Goal: Task Accomplishment & Management: Contribute content

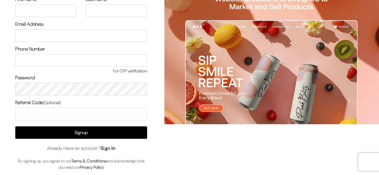
click at [112, 146] on link "Sign In" at bounding box center [108, 148] width 15 height 6
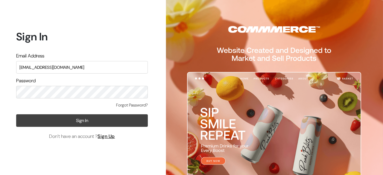
type input "demo@outdocart.in"
click at [86, 120] on button "Sign In" at bounding box center [82, 120] width 132 height 13
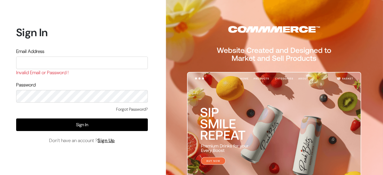
type input "e"
type input "demo@outdocart.in"
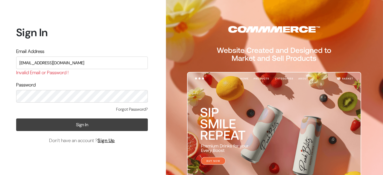
click at [89, 126] on button "Sign In" at bounding box center [82, 125] width 132 height 13
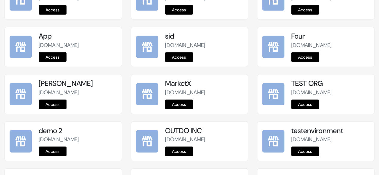
scroll to position [808, 0]
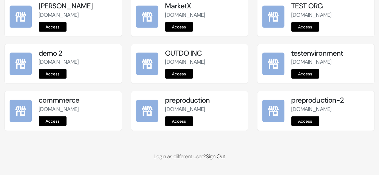
click at [175, 119] on link "Access" at bounding box center [179, 122] width 28 height 10
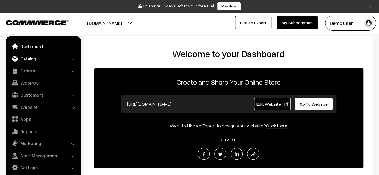
click at [50, 62] on link "Catalog" at bounding box center [42, 58] width 71 height 11
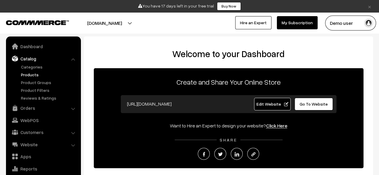
click at [26, 76] on link "Products" at bounding box center [48, 75] width 59 height 6
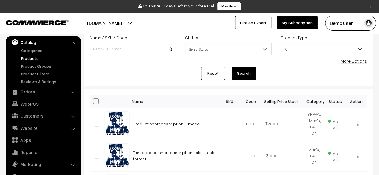
scroll to position [41, 0]
click at [332, 120] on span "Active" at bounding box center [335, 124] width 14 height 14
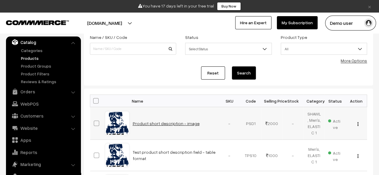
click at [159, 124] on link "Product short description - image" at bounding box center [166, 123] width 67 height 5
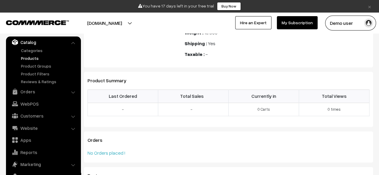
scroll to position [276, 0]
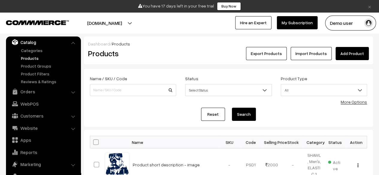
click at [350, 57] on link "Add Product" at bounding box center [351, 53] width 33 height 13
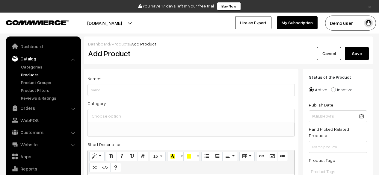
select select
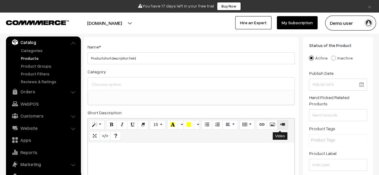
scroll to position [32, 0]
type input "Product short description field - video"
click at [280, 127] on icon "Video" at bounding box center [282, 124] width 4 height 5
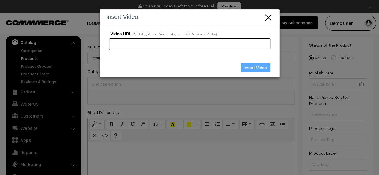
click at [191, 43] on input "Video URL (YouTube, Vimeo, Vine, Instagram, DailyMotion or Youku)" at bounding box center [189, 44] width 161 height 12
paste input "https://youtube.com/shorts/a0tGz994TIE?si=7RElz-oxjcicLyF1"
type input "https://youtube.com/shorts/a0tGz994TIE?si=7RElz-oxjcicLyF1"
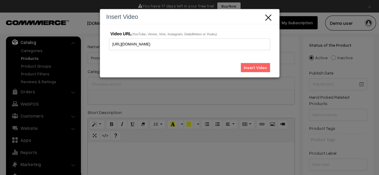
click at [257, 66] on input "Insert Video" at bounding box center [256, 68] width 30 height 10
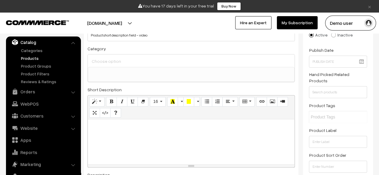
scroll to position [56, 0]
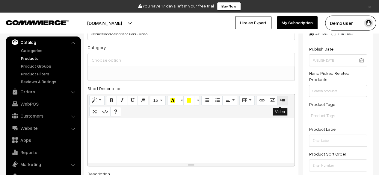
click at [280, 100] on icon "Video" at bounding box center [282, 100] width 4 height 5
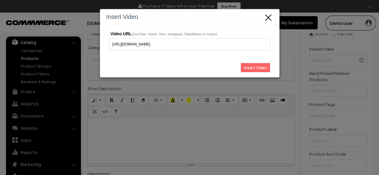
click at [263, 68] on input "Insert Video" at bounding box center [256, 68] width 30 height 10
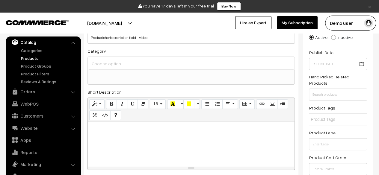
scroll to position [52, 0]
click at [374, 8] on div "You have 17 days left in your free trial Buy Now" at bounding box center [189, 6] width 375 height 8
click at [371, 8] on link "×" at bounding box center [369, 6] width 8 height 7
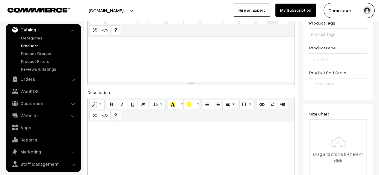
scroll to position [129, 0]
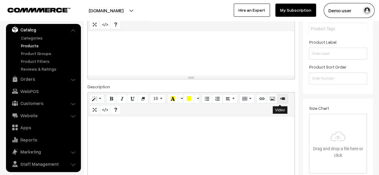
click at [281, 96] on icon "Video" at bounding box center [282, 98] width 4 height 5
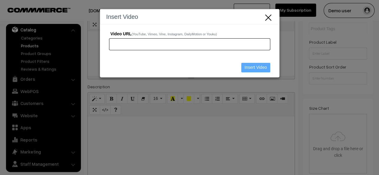
paste input "https://youtube.com/shorts/a0tGz994TIE?si=7RElz-oxjcicLyF1"
type input "https://youtube.com/shorts/a0tGz994TIE?si=7RElz-oxjcicLyF1"
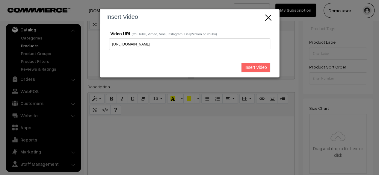
click at [252, 67] on input "Insert Video" at bounding box center [255, 68] width 29 height 10
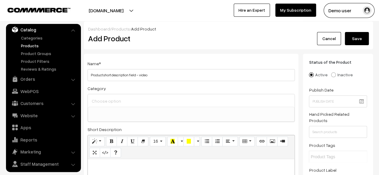
scroll to position [0, 0]
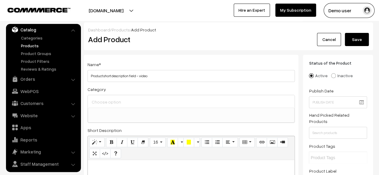
click at [359, 40] on button "Save" at bounding box center [357, 39] width 24 height 13
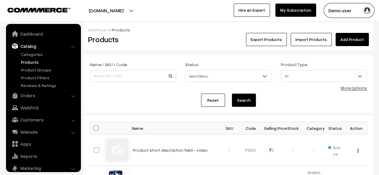
scroll to position [16, 0]
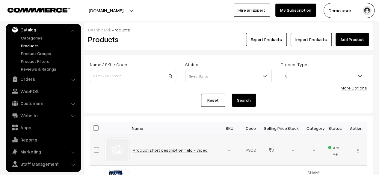
click at [170, 149] on link "Product short description field - video" at bounding box center [170, 150] width 75 height 5
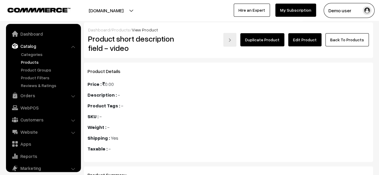
scroll to position [16, 0]
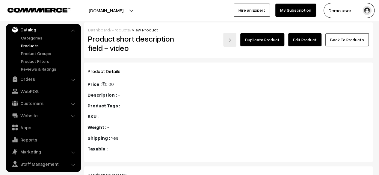
click at [309, 43] on link "Edit Product" at bounding box center [304, 39] width 33 height 13
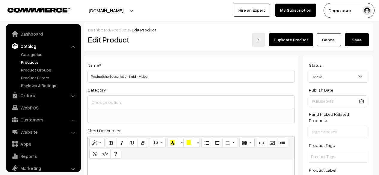
select select
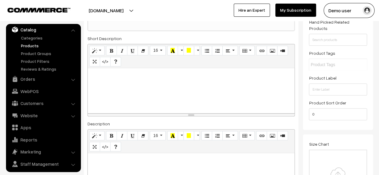
scroll to position [84, 0]
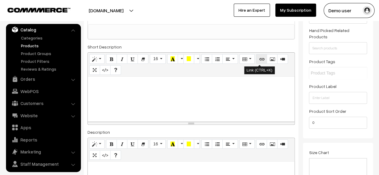
click at [262, 58] on button "Link (CTRL+K)" at bounding box center [261, 59] width 11 height 10
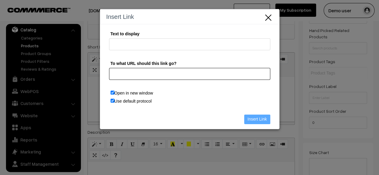
paste input "https://www.youtube.com/shorts/nf0wpi6Sq-Y"
type input "https://www.youtube.com/shorts/nf0wpi6Sq-Y"
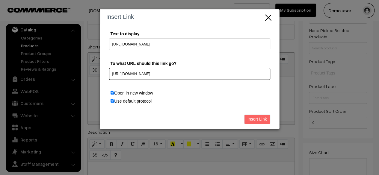
type input "https://www.youtube.com/shorts/nf0wpi6Sq-Y"
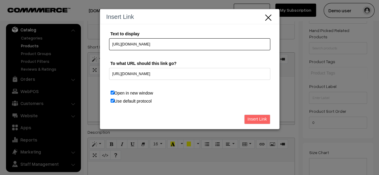
drag, startPoint x: 194, startPoint y: 44, endPoint x: 92, endPoint y: 48, distance: 102.2
click at [92, 48] on div "Insert Link Text to display https://www.youtube.com/shorts/nf0wpi6Sq-Y To what …" at bounding box center [189, 87] width 379 height 175
type input "Dudi dadi dam dam"
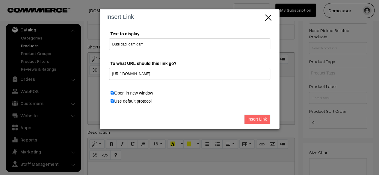
click at [261, 119] on input "Insert Link" at bounding box center [257, 120] width 26 height 10
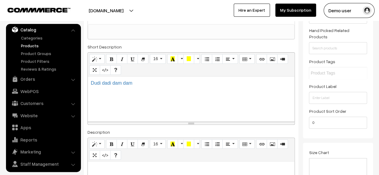
click at [176, 100] on div "Dudi dadi dam dam" at bounding box center [191, 99] width 207 height 45
copy link "Dudi dadi dam dam"
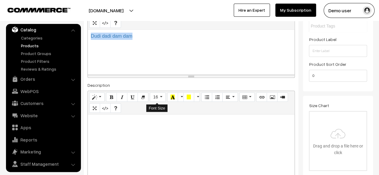
scroll to position [133, 0]
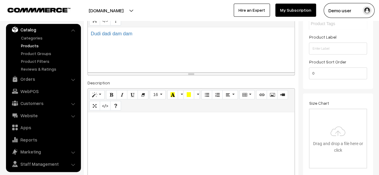
paste div
click at [133, 126] on div at bounding box center [191, 149] width 207 height 75
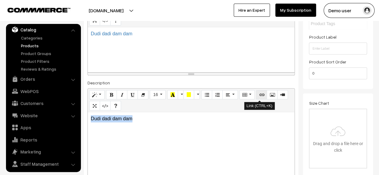
click at [260, 94] on icon "Link (CTRL+K)" at bounding box center [261, 94] width 4 height 5
type input "Dudi dadi dam dam"
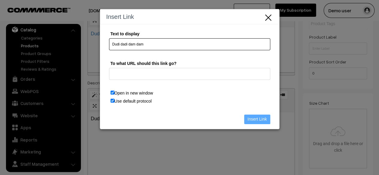
click at [188, 46] on input "Dudi dadi dam dam" at bounding box center [189, 44] width 161 height 12
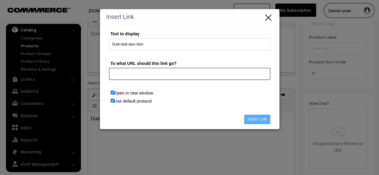
click at [155, 74] on input "To what URL should this link go?" at bounding box center [189, 74] width 161 height 12
paste input "https://www.youtube.com/shorts/nf0wpi6Sq-Y"
type input "https://www.youtube.com/shorts/nf0wpi6Sq-Y"
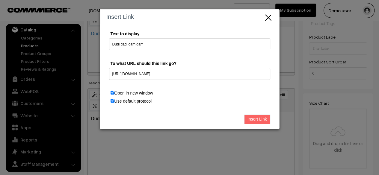
click at [254, 117] on input "Insert Link" at bounding box center [257, 120] width 26 height 10
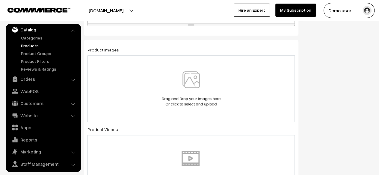
scroll to position [301, 0]
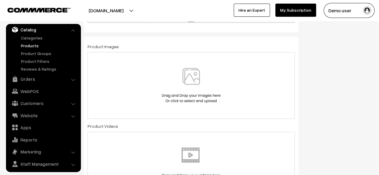
click at [190, 89] on img at bounding box center [191, 85] width 62 height 35
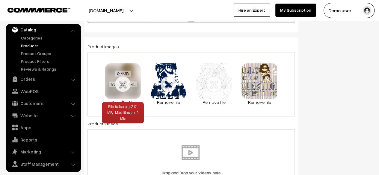
click at [128, 100] on link "Remove file" at bounding box center [123, 102] width 36 height 6
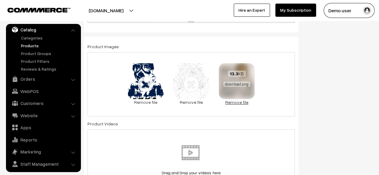
click at [235, 101] on link "Remove file" at bounding box center [237, 102] width 36 height 6
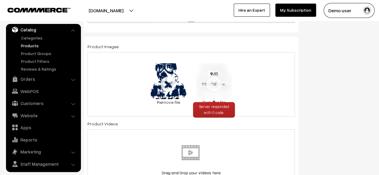
click at [211, 100] on link "Remove file" at bounding box center [214, 102] width 36 height 6
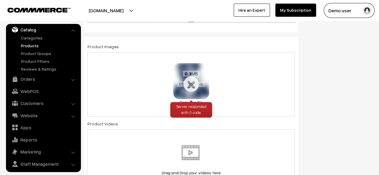
click at [185, 100] on link "Remove file" at bounding box center [191, 102] width 36 height 6
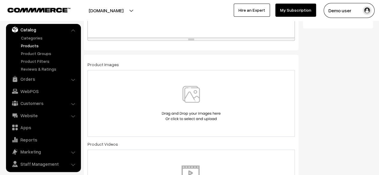
scroll to position [285, 0]
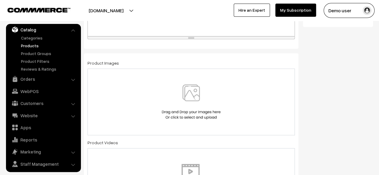
click at [217, 96] on img at bounding box center [191, 101] width 62 height 35
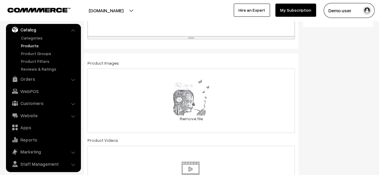
click at [229, 102] on div "1.3 MB 1ed13ef2fb97a5aee325cf71b9c10e8b-c31f883079e7714ffcc13f5.png Check Error…" at bounding box center [190, 101] width 207 height 64
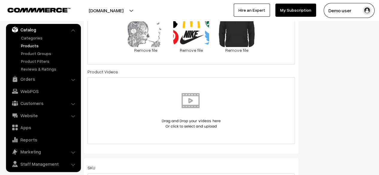
scroll to position [353, 0]
click at [196, 97] on img at bounding box center [191, 110] width 62 height 35
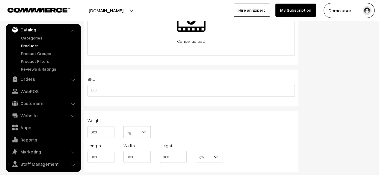
scroll to position [443, 0]
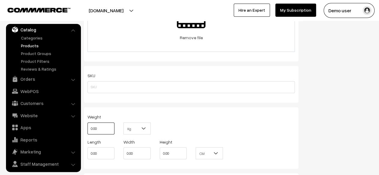
click at [95, 131] on input "0.00" at bounding box center [100, 129] width 27 height 12
type input "10"
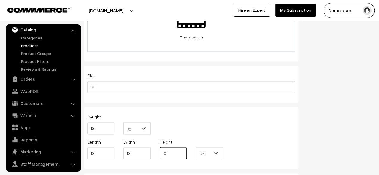
type input "10"
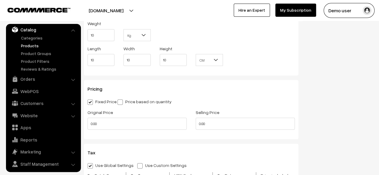
scroll to position [537, 0]
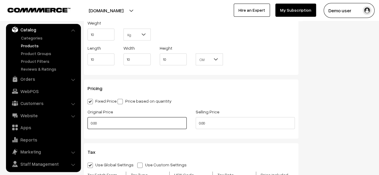
click at [131, 124] on input "0.00" at bounding box center [136, 123] width 99 height 12
click at [131, 124] on input "2" at bounding box center [136, 123] width 99 height 12
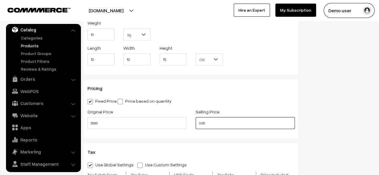
type input "2000.00"
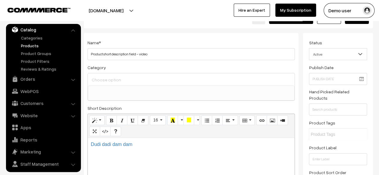
scroll to position [14, 0]
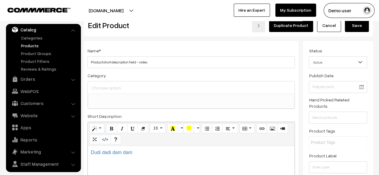
type input "1000.00"
click at [357, 26] on button "Save" at bounding box center [357, 25] width 24 height 13
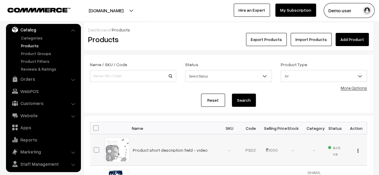
scroll to position [1, 0]
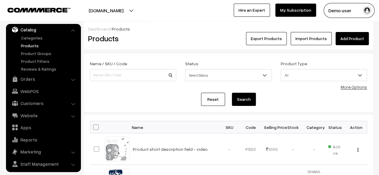
click at [351, 32] on link "Add Product" at bounding box center [351, 38] width 33 height 13
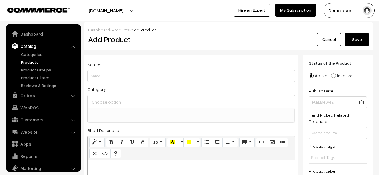
select select
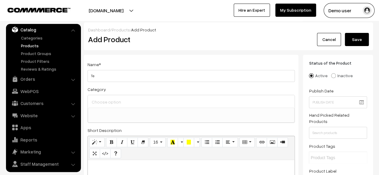
type input "T"
type input "t"
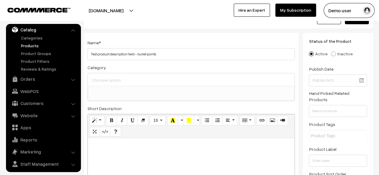
scroll to position [22, 0]
type input "Test product description field - bullet points 1"
click at [118, 92] on ul at bounding box center [191, 89] width 206 height 7
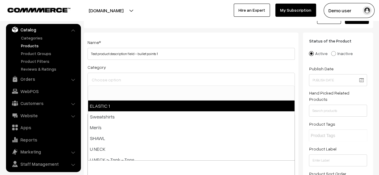
select select "38"
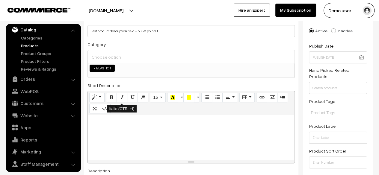
scroll to position [46, 0]
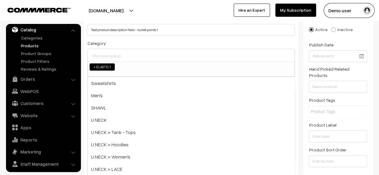
click at [165, 58] on input at bounding box center [191, 56] width 202 height 9
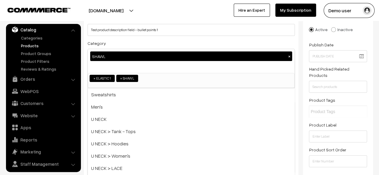
scroll to position [61, 0]
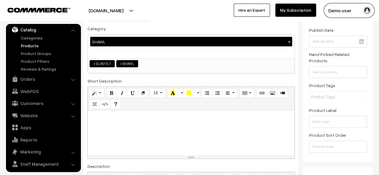
paste div
click at [126, 125] on div at bounding box center [191, 133] width 207 height 45
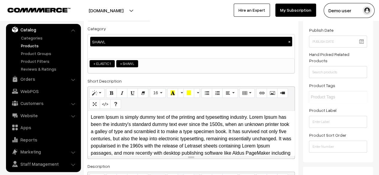
click at [248, 116] on p "Lorem Ipsum is simply dummy text of the printing and typesetting industry. Lore…" at bounding box center [191, 139] width 201 height 50
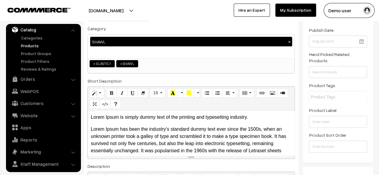
click at [193, 123] on div "Lorem Ipsum is simply dummy text of the printing and typesetting industry. Lore…" at bounding box center [191, 133] width 207 height 45
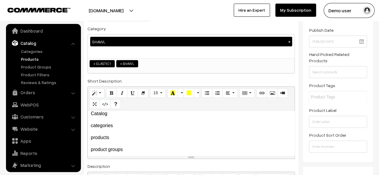
scroll to position [4, 0]
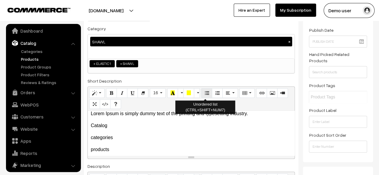
click at [205, 91] on icon "Unordered list (CTRL+SHIFT+NUM7)" at bounding box center [207, 92] width 4 height 5
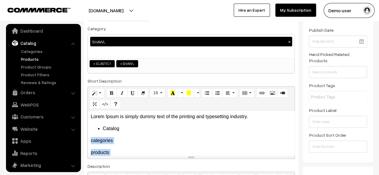
scroll to position [0, 0]
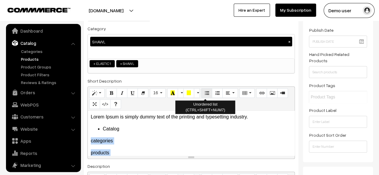
click at [205, 94] on icon "Unordered list (CTRL+SHIFT+NUM7)" at bounding box center [207, 92] width 4 height 5
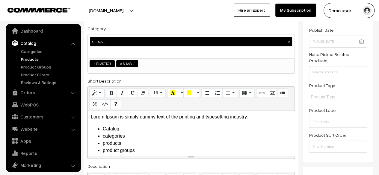
click at [154, 136] on li "categories" at bounding box center [197, 136] width 189 height 7
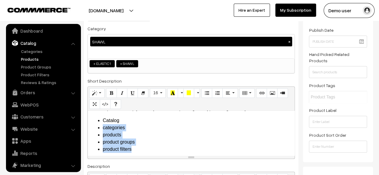
scroll to position [14, 0]
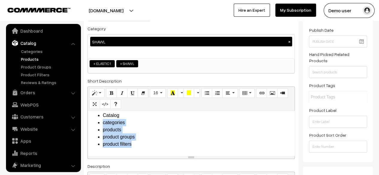
drag, startPoint x: 102, startPoint y: 135, endPoint x: 143, endPoint y: 155, distance: 45.8
click at [143, 155] on div "Lorem Ipsum is simply dummy text of the printing and typesetting industry. Cata…" at bounding box center [191, 133] width 207 height 45
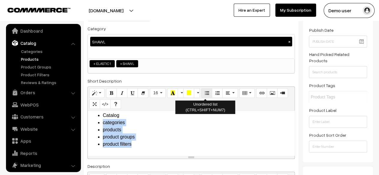
click at [205, 94] on icon "Unordered list (CTRL+SHIFT+NUM7)" at bounding box center [207, 92] width 4 height 5
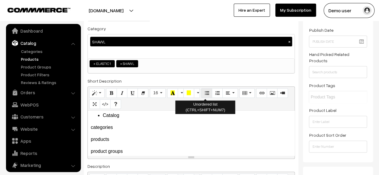
click at [205, 94] on icon "Unordered list (CTRL+SHIFT+NUM7)" at bounding box center [207, 92] width 4 height 5
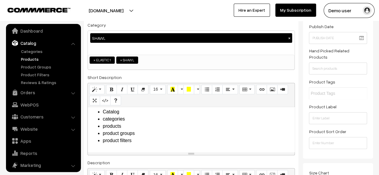
scroll to position [50, 0]
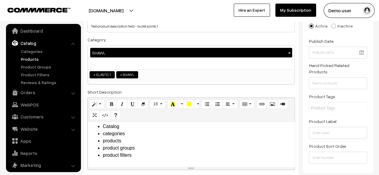
click at [170, 147] on li "product groups" at bounding box center [197, 148] width 189 height 7
click at [164, 158] on li "product filters" at bounding box center [197, 155] width 189 height 7
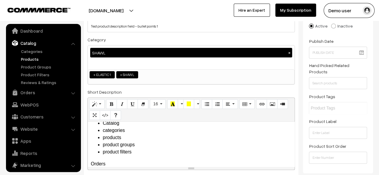
click at [72, 93] on li "Orders Orders" at bounding box center [43, 92] width 72 height 11
click at [59, 93] on link "Orders" at bounding box center [42, 92] width 71 height 11
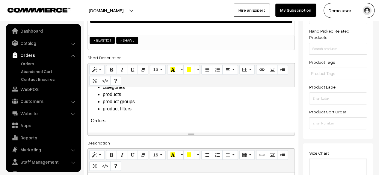
scroll to position [84, 0]
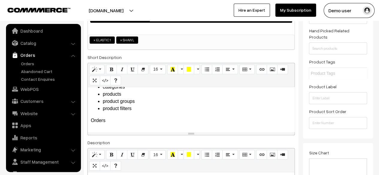
click at [143, 121] on p "Orders" at bounding box center [191, 120] width 201 height 7
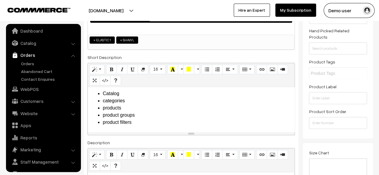
scroll to position [12, 0]
click at [99, 89] on div "Lorem Ipsum is simply dummy text of the printing and typesetting industry. Cata…" at bounding box center [191, 109] width 207 height 45
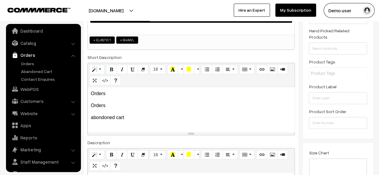
scroll to position [58, 0]
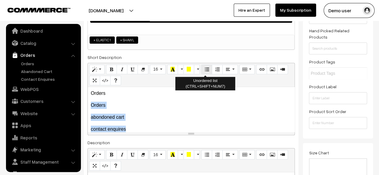
click at [205, 72] on icon "Unordered list (CTRL+SHIFT+NUM7)" at bounding box center [207, 69] width 4 height 5
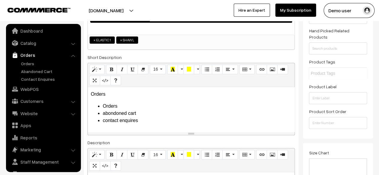
click at [188, 109] on li "Orders" at bounding box center [197, 106] width 189 height 7
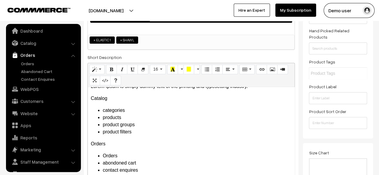
drag, startPoint x: 191, startPoint y: 133, endPoint x: 191, endPoint y: 183, distance: 50.3
click at [191, 91] on html "Thank you for showing interest. Our team will call you shortly. Close instawebb…" at bounding box center [189, 3] width 379 height 175
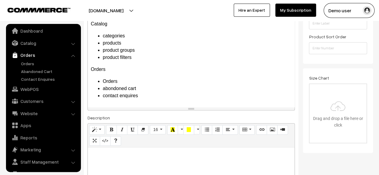
scroll to position [161, 0]
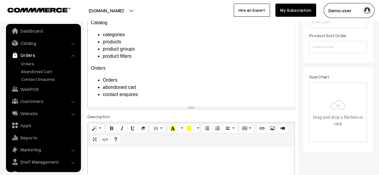
click at [146, 74] on div "Lorem Ipsum is simply dummy text of the printing and typesetting industry. Cata…" at bounding box center [191, 58] width 207 height 95
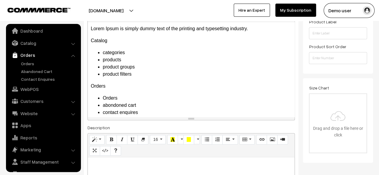
scroll to position [7, 0]
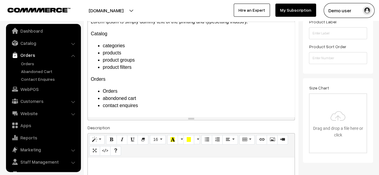
click at [175, 104] on li "contact enquires" at bounding box center [197, 105] width 189 height 7
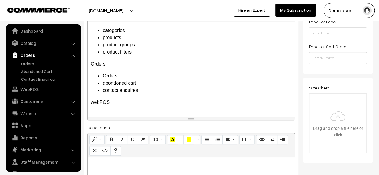
click at [113, 103] on p "webPOS" at bounding box center [191, 102] width 201 height 7
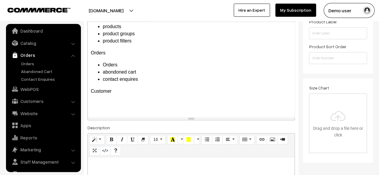
scroll to position [34, 0]
click at [70, 105] on link "Customers" at bounding box center [42, 101] width 71 height 11
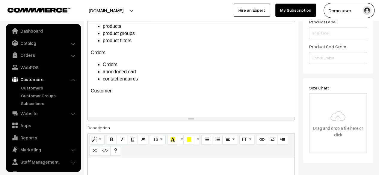
click at [133, 107] on div "Lorem Ipsum is simply dummy text of the printing and typesetting industry. Cata…" at bounding box center [191, 69] width 207 height 95
click at [145, 99] on div "Lorem Ipsum is simply dummy text of the printing and typesetting industry. Cata…" at bounding box center [191, 69] width 207 height 95
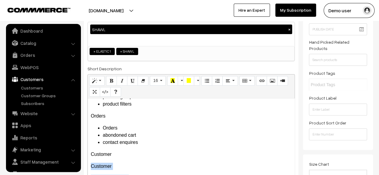
scroll to position [73, 0]
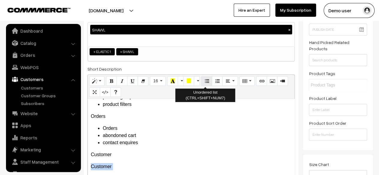
click at [209, 79] on button "Unordered list (CTRL+SHIFT+NUM7)" at bounding box center [206, 81] width 11 height 10
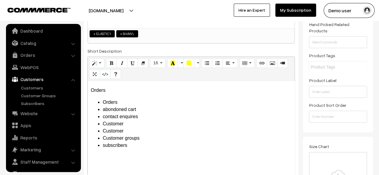
scroll to position [55, 0]
click at [101, 123] on ul "Orders abondoned cart contact enquires Customer Customer Customer groups subscr…" at bounding box center [191, 124] width 201 height 50
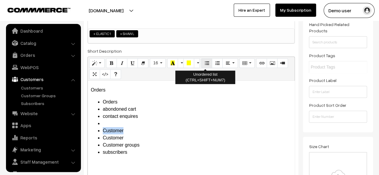
click at [205, 65] on icon "Unordered list (CTRL+SHIFT+NUM7)" at bounding box center [207, 63] width 4 height 5
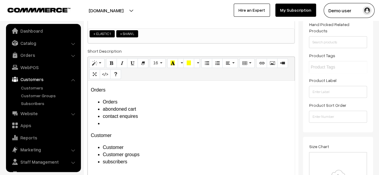
click at [120, 126] on li at bounding box center [197, 123] width 189 height 7
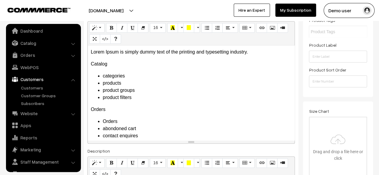
scroll to position [126, 0]
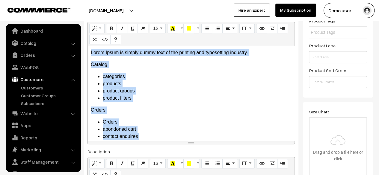
copy div "Lorem Ipsum is simply dummy text of the printing and typesetting industry. Cata…"
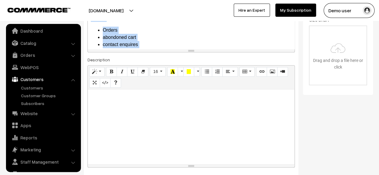
scroll to position [219, 0]
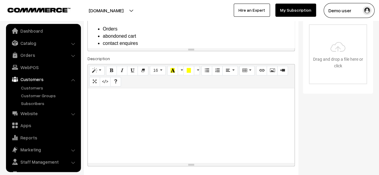
paste div
click at [170, 129] on div at bounding box center [191, 125] width 207 height 75
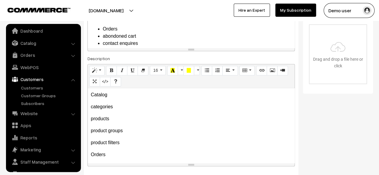
scroll to position [12, 0]
click at [134, 139] on p "product filters" at bounding box center [191, 142] width 201 height 7
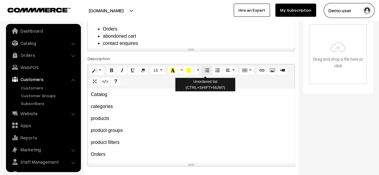
click at [207, 68] on icon "Unordered list (CTRL+SHIFT+NUM7)" at bounding box center [207, 70] width 4 height 5
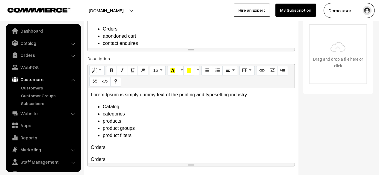
scroll to position [0, 0]
click at [169, 114] on li "categories" at bounding box center [197, 114] width 189 height 7
click at [100, 108] on ul "Catalog categories products product groups product filters" at bounding box center [191, 121] width 201 height 36
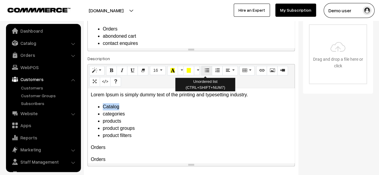
click at [205, 70] on icon "Unordered list (CTRL+SHIFT+NUM7)" at bounding box center [207, 70] width 4 height 5
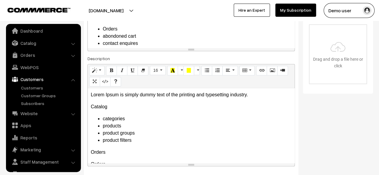
click at [152, 128] on li "products" at bounding box center [197, 126] width 189 height 7
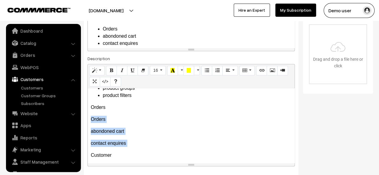
scroll to position [45, 0]
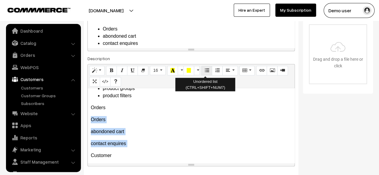
click at [205, 71] on icon "Unordered list (CTRL+SHIFT+NUM7)" at bounding box center [207, 70] width 4 height 5
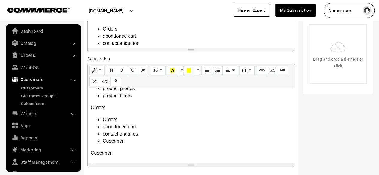
click at [174, 130] on li "abondoned cart" at bounding box center [197, 126] width 189 height 7
click at [100, 139] on ul "Orders abondoned cart contact enquires Customer" at bounding box center [191, 130] width 201 height 29
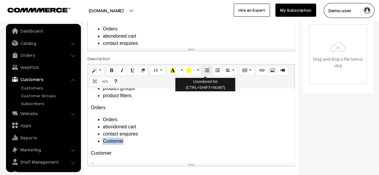
click at [205, 72] on icon "Unordered list (CTRL+SHIFT+NUM7)" at bounding box center [207, 70] width 4 height 5
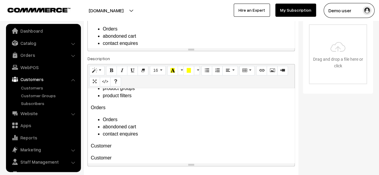
click at [103, 152] on div "Lorem Ipsum is simply dummy text of the printing and typesetting industry. Cat…" at bounding box center [191, 125] width 207 height 75
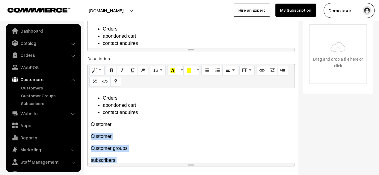
scroll to position [78, 0]
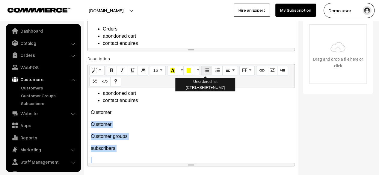
click at [208, 70] on button "Unordered list (CTRL+SHIFT+NUM7)" at bounding box center [206, 71] width 11 height 10
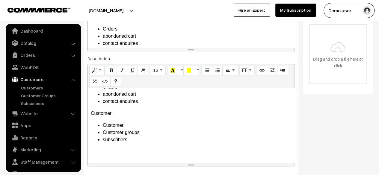
click at [148, 128] on li "Customer" at bounding box center [197, 125] width 189 height 7
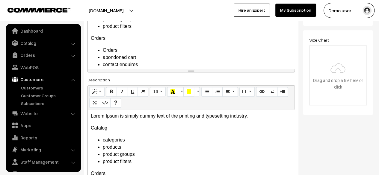
scroll to position [197, 0]
click at [212, 114] on p "Lorem Ipsum is simply dummy text of the printing and typesetting industry." at bounding box center [191, 116] width 201 height 7
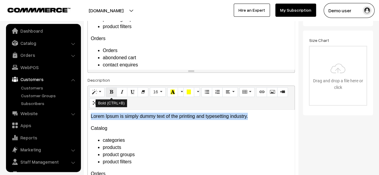
click at [113, 90] on icon "Bold (CTRL+B)" at bounding box center [111, 92] width 4 height 5
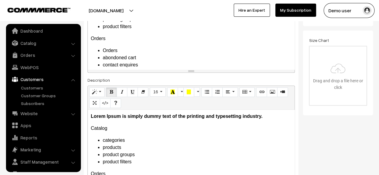
click at [130, 116] on b "Lorem Ipsum is simply dummy text of the printing and typesetting industry." at bounding box center [177, 116] width 172 height 5
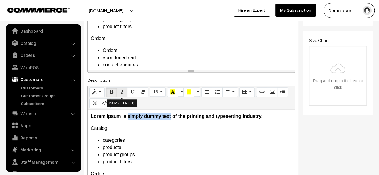
click at [120, 88] on button "Italic (CTRL+I)" at bounding box center [122, 92] width 11 height 10
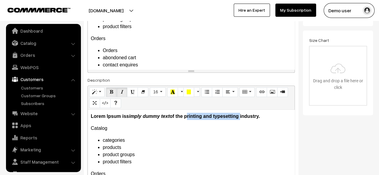
drag, startPoint x: 188, startPoint y: 115, endPoint x: 240, endPoint y: 116, distance: 52.4
click at [240, 116] on b "Lorem Ipsum is simply dummy text of the printing and typesetting industry." at bounding box center [175, 116] width 169 height 5
click at [132, 93] on icon "Underline (CTRL+U)" at bounding box center [132, 92] width 4 height 5
click at [272, 128] on p "Catalog" at bounding box center [191, 128] width 201 height 7
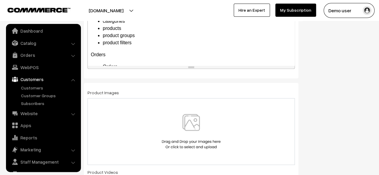
scroll to position [317, 0]
click at [199, 125] on img at bounding box center [191, 131] width 62 height 35
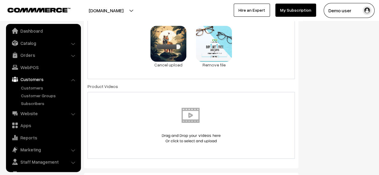
scroll to position [403, 0]
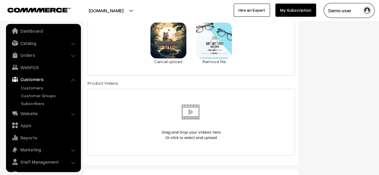
click at [188, 109] on img at bounding box center [191, 122] width 62 height 35
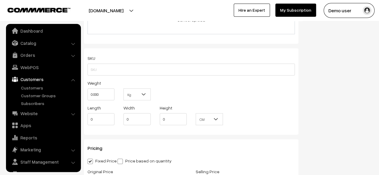
scroll to position [535, 0]
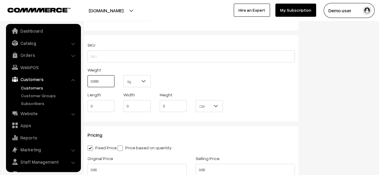
drag, startPoint x: 103, startPoint y: 85, endPoint x: 64, endPoint y: 88, distance: 38.7
click at [64, 88] on body "Thank you for showing interest. Our team will call you shortly. Close instawebb…" at bounding box center [189, 84] width 379 height 1238
type input "10"
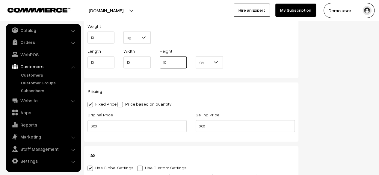
scroll to position [579, 0]
type input "10"
click at [121, 120] on input "0.00" at bounding box center [136, 126] width 99 height 12
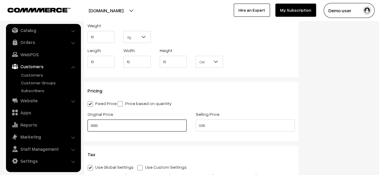
type input "2000"
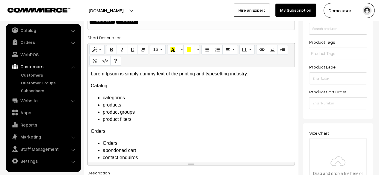
scroll to position [0, 0]
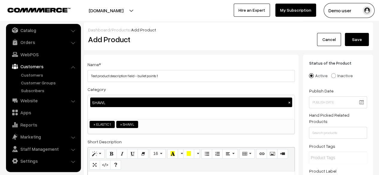
type input "1000"
drag, startPoint x: 371, startPoint y: 33, endPoint x: 350, endPoint y: 75, distance: 46.6
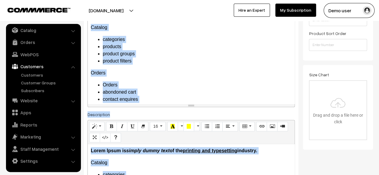
scroll to position [186, 0]
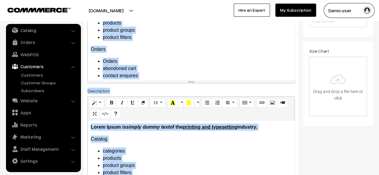
click at [350, 75] on input "file" at bounding box center [337, 86] width 57 height 59
type input "C:\fakepath\6vw5.gif"
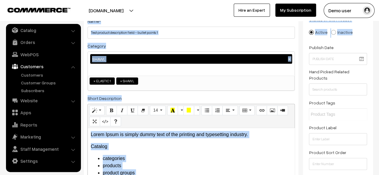
scroll to position [36, 0]
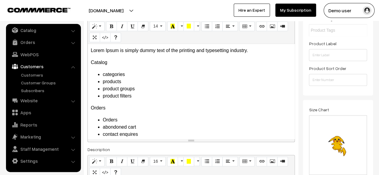
scroll to position [0, 0]
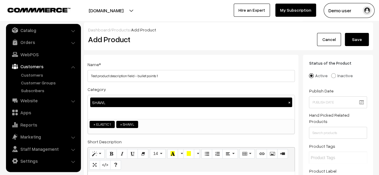
click at [361, 39] on button "Save" at bounding box center [357, 39] width 24 height 13
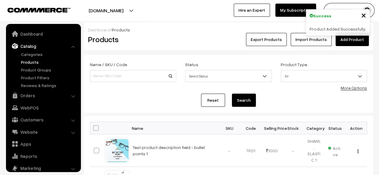
scroll to position [16, 0]
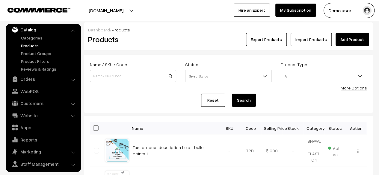
click at [345, 39] on link "Add Product" at bounding box center [351, 39] width 33 height 13
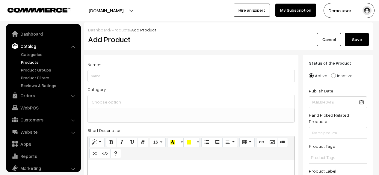
select select
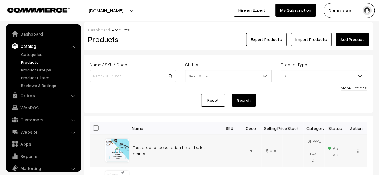
scroll to position [16, 0]
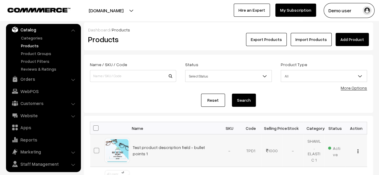
click at [221, 147] on td "-" at bounding box center [229, 150] width 21 height 33
click at [215, 148] on td "Test product description field - bullet points 1" at bounding box center [174, 150] width 90 height 33
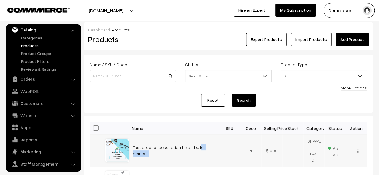
click at [215, 148] on td "Test product description field - bullet points 1" at bounding box center [174, 150] width 90 height 33
copy tr "Test product description field - bullet points 1"
click at [352, 41] on link "Add Product" at bounding box center [351, 39] width 33 height 13
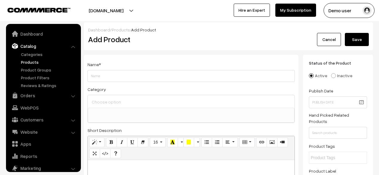
select select
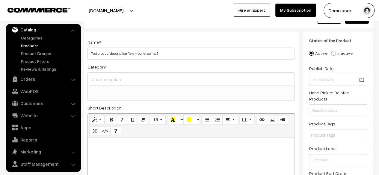
scroll to position [23, 0]
type input "Test product description field - bullet points 2"
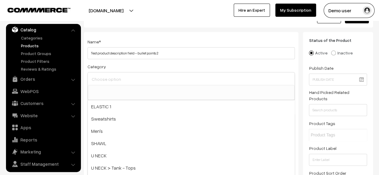
click at [146, 79] on input at bounding box center [191, 79] width 202 height 9
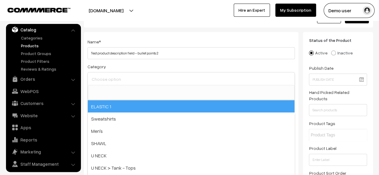
select select "38"
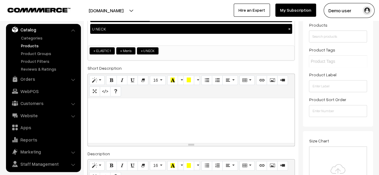
scroll to position [0, 0]
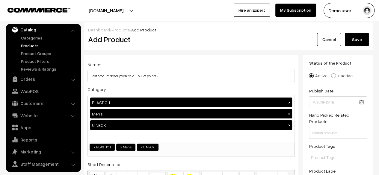
click at [32, 45] on link "Products" at bounding box center [48, 46] width 59 height 6
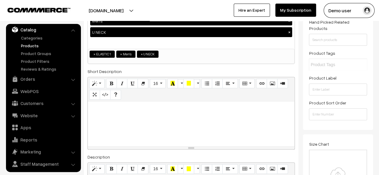
scroll to position [99, 0]
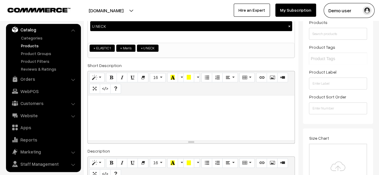
click at [167, 109] on div at bounding box center [191, 118] width 207 height 45
paste div
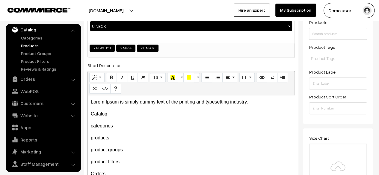
drag, startPoint x: 188, startPoint y: 142, endPoint x: 192, endPoint y: 189, distance: 47.2
click at [187, 104] on p "Lorem Ipsum is simply dummy text of the printing and typesetting industry." at bounding box center [191, 102] width 201 height 7
click at [111, 74] on button "Bold (CTRL+B)" at bounding box center [111, 78] width 11 height 10
click at [123, 100] on p "Lorem Ipsum is simply dummy text of the printing and typesetting industry." at bounding box center [191, 102] width 201 height 7
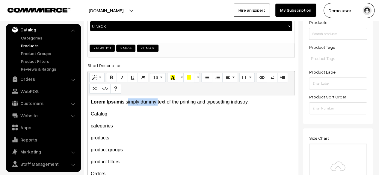
drag, startPoint x: 127, startPoint y: 101, endPoint x: 157, endPoint y: 102, distance: 30.6
click at [157, 102] on p "Lorem Ipsum is simply dummy text of the printing and typesetting industry." at bounding box center [191, 102] width 201 height 7
click at [121, 75] on icon "Italic (CTRL+I)" at bounding box center [122, 77] width 4 height 5
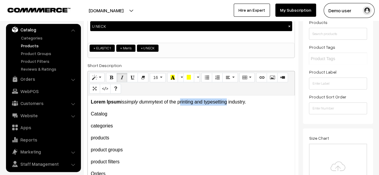
drag, startPoint x: 181, startPoint y: 102, endPoint x: 229, endPoint y: 102, distance: 47.6
click at [229, 102] on p "Lorem Ipsum is simply dummy text of the printing and typesetting industry." at bounding box center [191, 102] width 201 height 7
click at [131, 78] on icon "Underline (CTRL+U)" at bounding box center [132, 77] width 4 height 5
click at [247, 103] on p "Lorem Ipsum is simply dummy text of the printing and typesetting industry." at bounding box center [191, 102] width 201 height 7
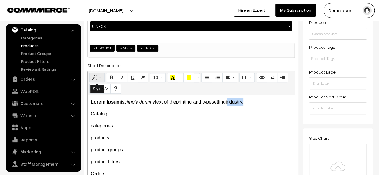
click at [102, 75] on button "Style" at bounding box center [96, 78] width 15 height 10
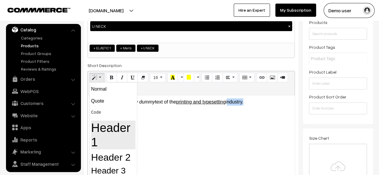
click at [105, 126] on h1 "Header 1" at bounding box center [113, 135] width 44 height 29
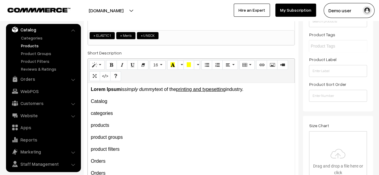
scroll to position [103, 0]
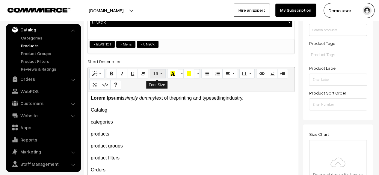
click at [157, 74] on button "16" at bounding box center [158, 74] width 16 height 10
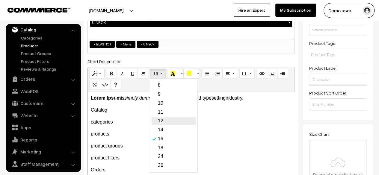
click at [159, 121] on link "12" at bounding box center [174, 120] width 44 height 7
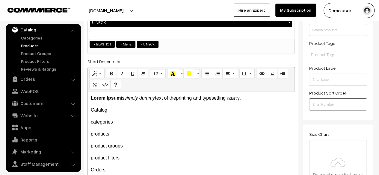
click at [309, 110] on input "number" at bounding box center [338, 105] width 58 height 12
click at [303, 110] on div "Status of the Product Active Inactive Product Type -- Select -- -- Select -- Pu…" at bounding box center [338, 36] width 70 height 168
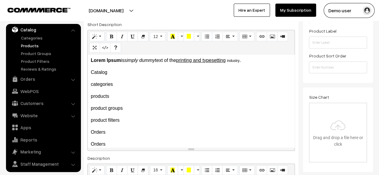
scroll to position [0, 0]
click at [116, 79] on div "Lorem Ipsum is simply dummy text of the printing and typesetting industry . Cat…" at bounding box center [191, 101] width 207 height 93
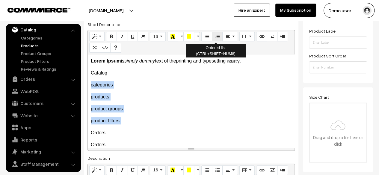
click at [217, 34] on icon "Ordered list (CTRL+SHIFT+NUM8)" at bounding box center [217, 36] width 4 height 5
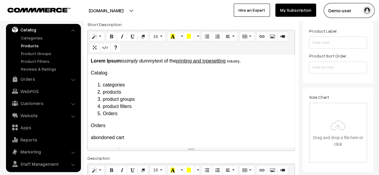
click at [103, 113] on li "Orders" at bounding box center [197, 113] width 189 height 7
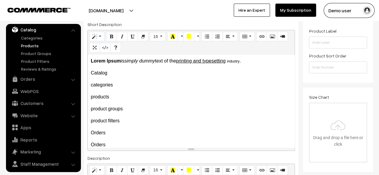
click at [131, 122] on p "product filters" at bounding box center [191, 120] width 201 height 7
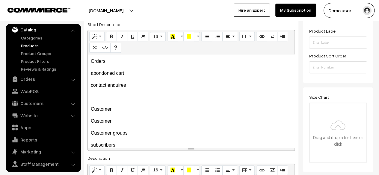
scroll to position [4, 0]
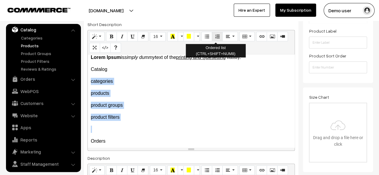
click at [215, 37] on icon "Ordered list (CTRL+SHIFT+NUM8)" at bounding box center [217, 36] width 4 height 5
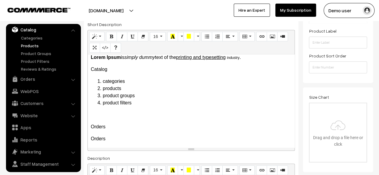
click at [158, 113] on p at bounding box center [191, 114] width 201 height 7
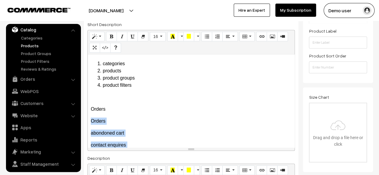
scroll to position [33, 0]
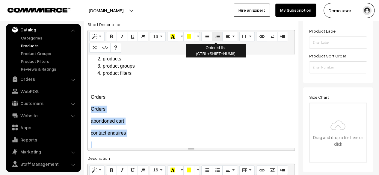
click at [216, 39] on icon "Ordered list (CTRL+SHIFT+NUM8)" at bounding box center [217, 36] width 4 height 5
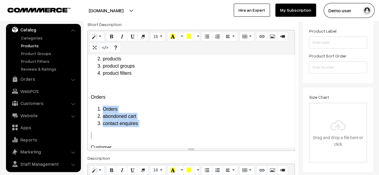
click at [168, 117] on li "abondoned cart" at bounding box center [197, 116] width 189 height 7
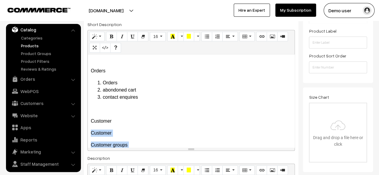
scroll to position [72, 0]
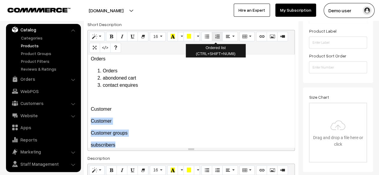
click at [217, 37] on icon "Ordered list (CTRL+SHIFT+NUM8)" at bounding box center [217, 36] width 4 height 5
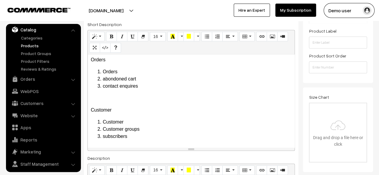
click at [167, 135] on li "subscribers" at bounding box center [197, 136] width 189 height 7
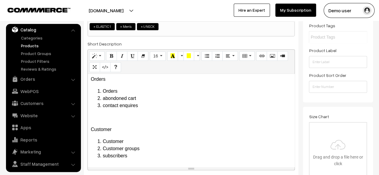
scroll to position [120, 0]
click at [108, 120] on p at bounding box center [191, 117] width 201 height 7
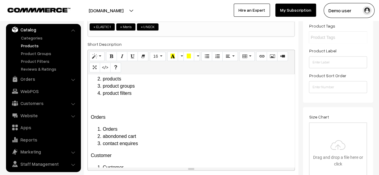
scroll to position [32, 0]
click at [96, 109] on div "Lorem Ipsum is simply dummy text of the printing and typesetting industry . Cat…" at bounding box center [191, 120] width 207 height 93
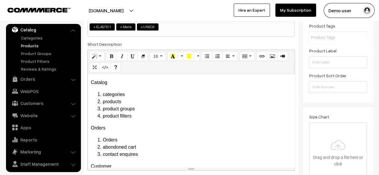
scroll to position [1, 0]
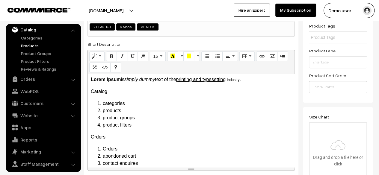
click at [100, 94] on p "Catalog" at bounding box center [191, 91] width 201 height 7
click at [114, 54] on button "Bold (CTRL+B)" at bounding box center [111, 57] width 11 height 10
click at [100, 136] on p "Orders" at bounding box center [191, 137] width 201 height 7
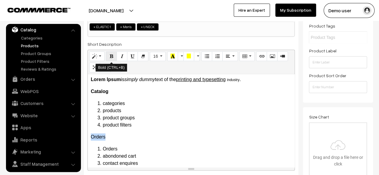
click at [113, 57] on icon "Bold (CTRL+B)" at bounding box center [111, 56] width 4 height 5
click at [122, 57] on icon "Italic (CTRL+I)" at bounding box center [122, 56] width 4 height 5
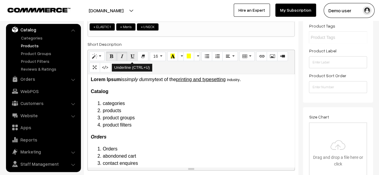
click at [127, 57] on button "Underline (CTRL+U)" at bounding box center [132, 57] width 11 height 10
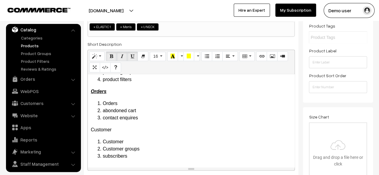
click at [101, 128] on p "Customer" at bounding box center [191, 129] width 201 height 7
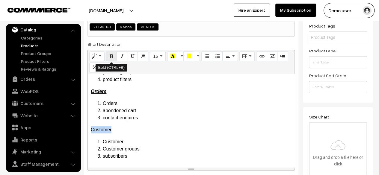
click at [112, 54] on icon "Bold (CTRL+B)" at bounding box center [111, 56] width 4 height 5
click at [152, 104] on li "Orders" at bounding box center [197, 103] width 189 height 7
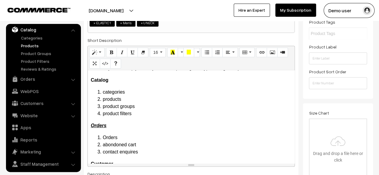
scroll to position [0, 0]
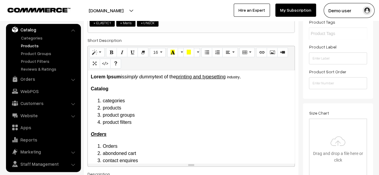
click at [186, 76] on u "printing and typesetting" at bounding box center [200, 76] width 49 height 5
click at [187, 53] on icon "Background Color" at bounding box center [189, 52] width 4 height 5
click at [213, 77] on u "printing and typesetting" at bounding box center [200, 76] width 48 height 5
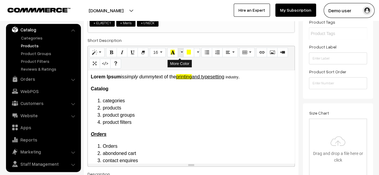
click at [181, 51] on button "More Color" at bounding box center [181, 53] width 6 height 10
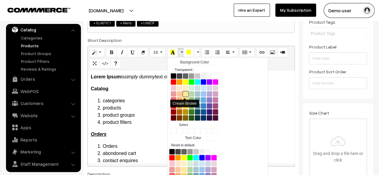
click at [182, 96] on button "Cream Brulee" at bounding box center [185, 94] width 6 height 6
click at [158, 114] on li "product groups" at bounding box center [197, 115] width 189 height 7
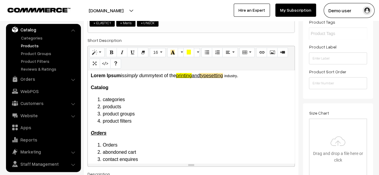
scroll to position [2, 0]
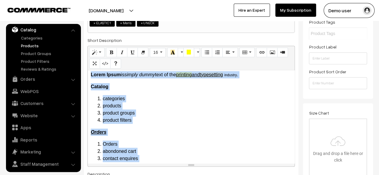
copy div "Lorem Ipsum is simply dummy text of the printing and typesetting industry . Cat…"
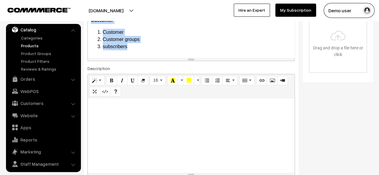
scroll to position [232, 0]
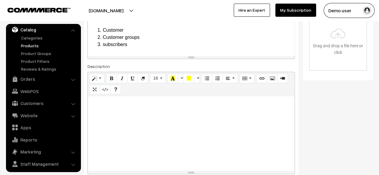
click at [145, 123] on div at bounding box center [191, 133] width 207 height 75
paste div
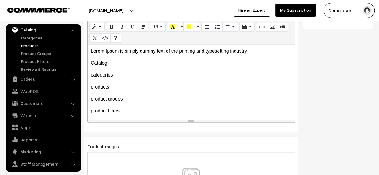
scroll to position [284, 0]
click at [182, 56] on div "Lorem Ipsum is simply dummy text of the printing and typesetting industry. Cat…" at bounding box center [191, 81] width 207 height 75
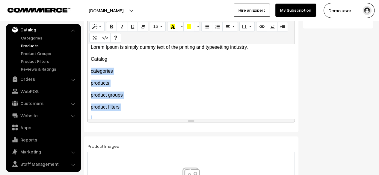
scroll to position [6, 0]
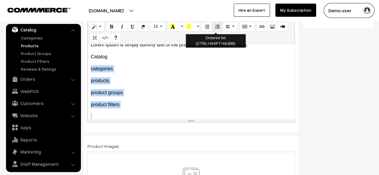
click at [217, 27] on icon "Ordered list (CTRL+SHIFT+NUM8)" at bounding box center [217, 26] width 4 height 5
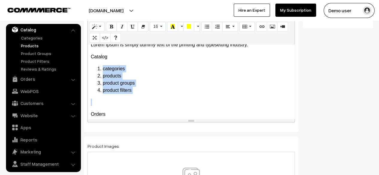
click at [172, 81] on li "product groups" at bounding box center [197, 83] width 189 height 7
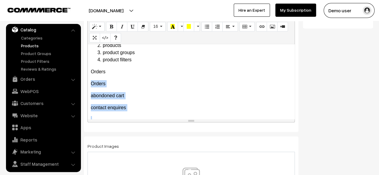
scroll to position [37, 0]
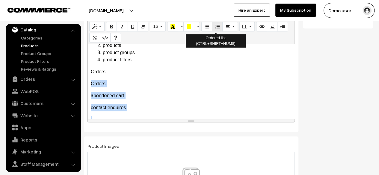
click at [215, 28] on icon "Ordered list (CTRL+SHIFT+NUM8)" at bounding box center [217, 26] width 4 height 5
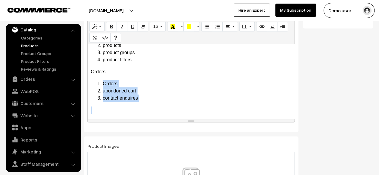
click at [181, 79] on div "Lorem Ipsum is simply dummy text of the printing and typesetting industry. Cat…" at bounding box center [191, 81] width 207 height 75
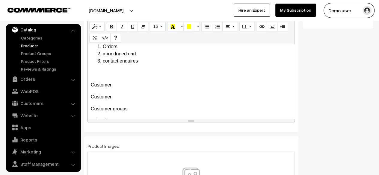
scroll to position [74, 0]
click at [138, 85] on p "Customer" at bounding box center [191, 84] width 201 height 7
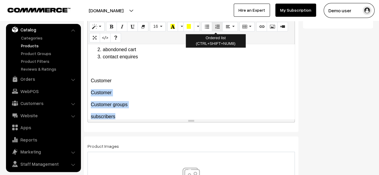
click at [215, 25] on icon "Ordered list (CTRL+SHIFT+NUM8)" at bounding box center [217, 26] width 4 height 5
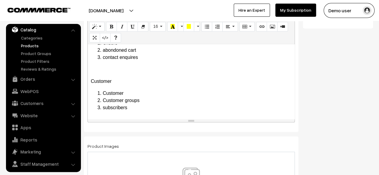
click at [131, 80] on p "Customer" at bounding box center [191, 81] width 201 height 7
click at [115, 72] on div "Lorem Ipsum is simply dummy text of the printing and typesetting industry. Cat…" at bounding box center [191, 81] width 207 height 75
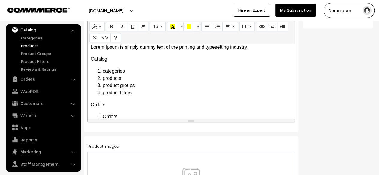
scroll to position [0, 0]
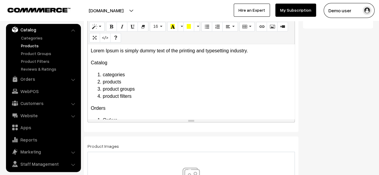
click at [96, 63] on p "Catalog" at bounding box center [191, 62] width 201 height 7
click at [113, 25] on button "Bold (CTRL+B)" at bounding box center [111, 27] width 11 height 10
click at [124, 27] on button "Italic (CTRL+I)" at bounding box center [122, 27] width 11 height 10
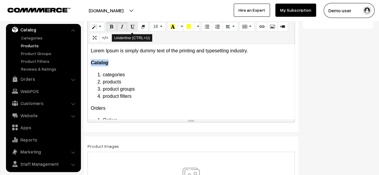
click at [128, 27] on button "Underline (CTRL+U)" at bounding box center [132, 27] width 11 height 10
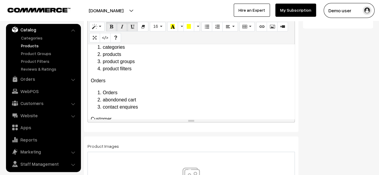
scroll to position [28, 0]
click at [100, 79] on p "Orders" at bounding box center [191, 80] width 201 height 7
click at [109, 25] on icon "Bold (CTRL+B)" at bounding box center [111, 26] width 4 height 5
click at [122, 27] on icon "Italic (CTRL+I)" at bounding box center [122, 26] width 4 height 5
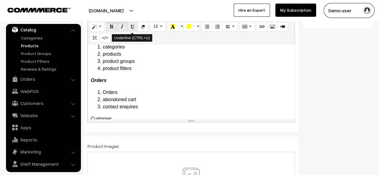
click at [127, 27] on button "Underline (CTRL+U)" at bounding box center [132, 27] width 11 height 10
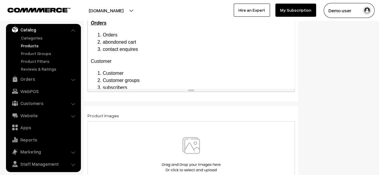
scroll to position [55, 0]
click at [102, 60] on p "Customer" at bounding box center [191, 61] width 201 height 7
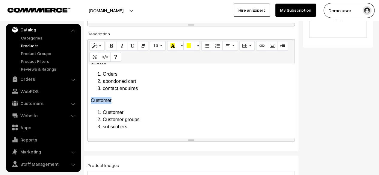
scroll to position [264, 0]
click at [111, 43] on icon "Bold (CTRL+B)" at bounding box center [111, 45] width 4 height 5
click at [120, 45] on icon "Italic (CTRL+I)" at bounding box center [122, 45] width 4 height 5
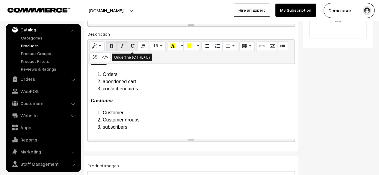
click at [129, 46] on button "Underline (CTRL+U)" at bounding box center [132, 46] width 11 height 10
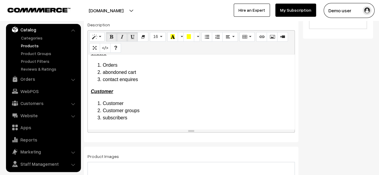
scroll to position [274, 0]
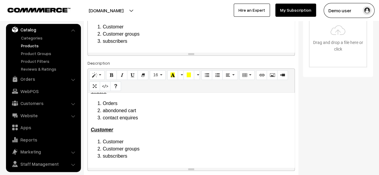
scroll to position [0, 0]
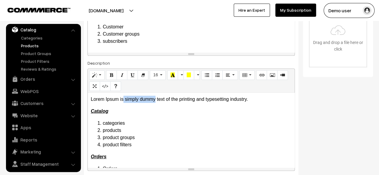
drag, startPoint x: 124, startPoint y: 100, endPoint x: 155, endPoint y: 97, distance: 30.7
click at [155, 97] on p "Lorem Ipsum is simply dummy text of the printing and typesetting industry." at bounding box center [191, 99] width 201 height 7
click at [112, 74] on icon "Bold (CTRL+B)" at bounding box center [111, 74] width 4 height 5
drag, startPoint x: 90, startPoint y: 101, endPoint x: 119, endPoint y: 100, distance: 28.8
click at [119, 100] on p "Lorem Ipsum is simply dummy text of the printing and typesetting industry." at bounding box center [191, 99] width 201 height 7
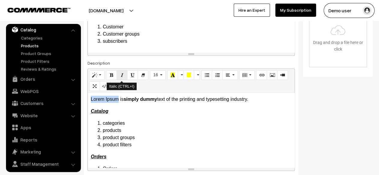
click at [122, 74] on icon "Italic (CTRL+I)" at bounding box center [122, 74] width 4 height 5
click at [186, 98] on p "Lorem Ipsum is simply dummy text of the printing and typesetting industry." at bounding box center [191, 99] width 201 height 7
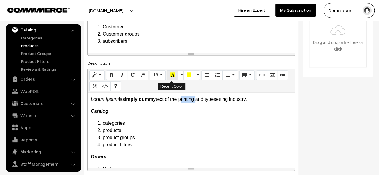
click at [172, 73] on icon "Recent Color" at bounding box center [172, 74] width 4 height 5
click at [218, 98] on p "Lorem Ipsum is simply dummy text of the printing and typesetting industry." at bounding box center [191, 99] width 201 height 7
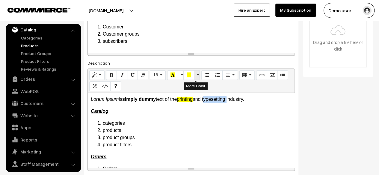
click at [197, 74] on button "More Color" at bounding box center [197, 75] width 6 height 10
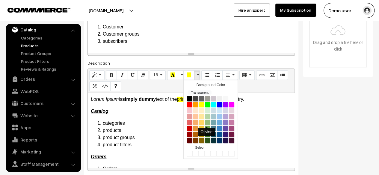
click at [206, 121] on button "Olivine" at bounding box center [208, 123] width 6 height 6
click at [285, 123] on li "categories" at bounding box center [197, 123] width 189 height 7
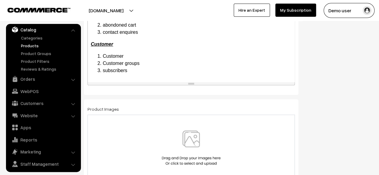
scroll to position [321, 0]
click at [212, 146] on img at bounding box center [191, 147] width 62 height 35
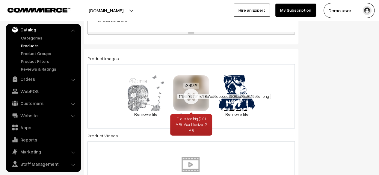
scroll to position [373, 0]
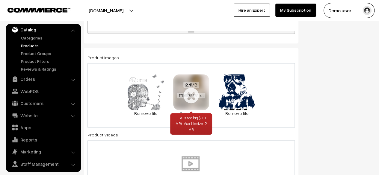
click at [197, 110] on link "Remove file" at bounding box center [191, 113] width 36 height 6
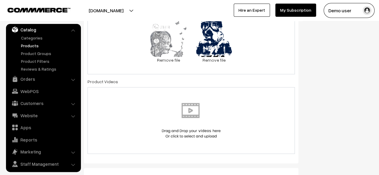
scroll to position [428, 0]
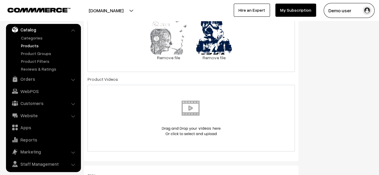
click at [197, 123] on img at bounding box center [191, 118] width 62 height 35
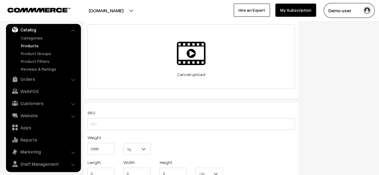
scroll to position [493, 0]
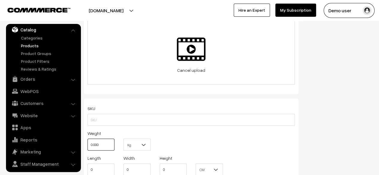
click at [100, 146] on input "0.000" at bounding box center [100, 145] width 27 height 12
type input "10"
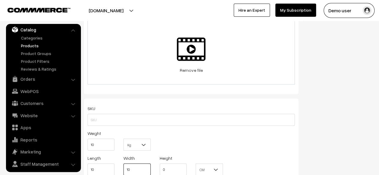
type input "10"
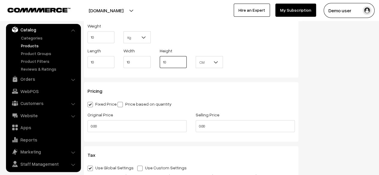
scroll to position [603, 0]
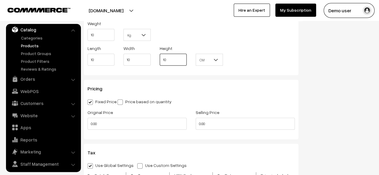
type input "10"
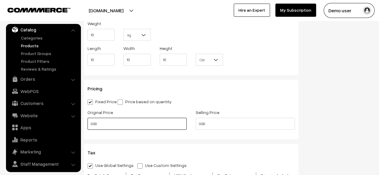
click at [128, 125] on input "0.00" at bounding box center [136, 124] width 99 height 12
click at [128, 125] on input "2" at bounding box center [136, 124] width 99 height 12
type input "200"
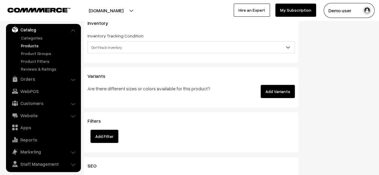
scroll to position [833, 0]
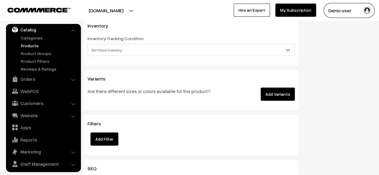
type input "200"
click at [273, 88] on button "Add Variants" at bounding box center [278, 94] width 34 height 13
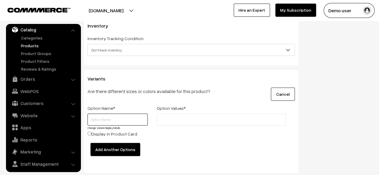
click at [124, 114] on input "text" at bounding box center [117, 120] width 60 height 12
type input "Color"
type input "Red"
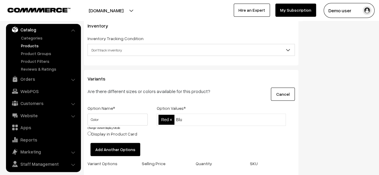
type input "Blue"
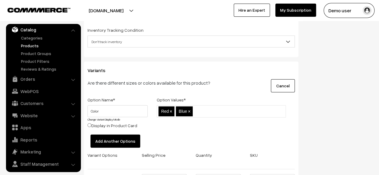
drag, startPoint x: 108, startPoint y: 139, endPoint x: 118, endPoint y: 132, distance: 12.4
click at [118, 135] on button "Add Another Options" at bounding box center [115, 141] width 50 height 13
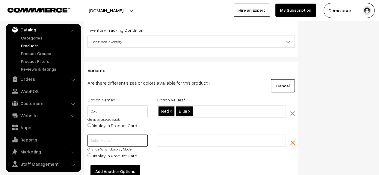
click at [118, 135] on input "text" at bounding box center [117, 141] width 60 height 12
type input "Size"
type input "Small"
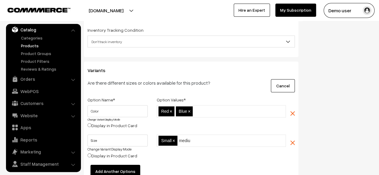
type input "medium"
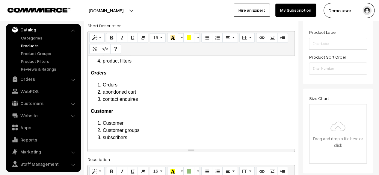
scroll to position [148, 0]
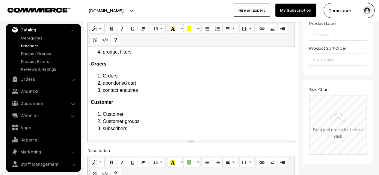
click at [333, 125] on input "file" at bounding box center [337, 125] width 57 height 59
type input "C:\fakepath\peri-stojnic-r3rbIwZ9DJc-unsplash.jpg"
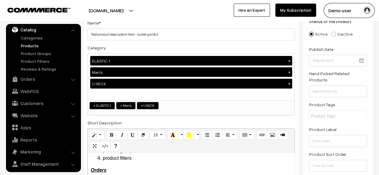
scroll to position [28, 0]
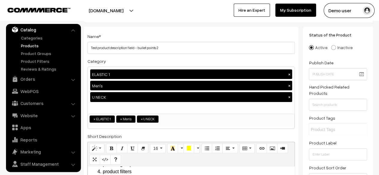
click at [325, 127] on input "text" at bounding box center [337, 130] width 52 height 6
type input "T"
type input "Product tags 1"
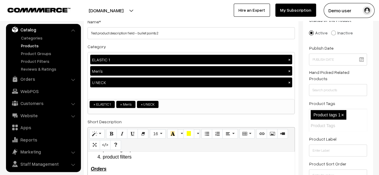
scroll to position [0, 0]
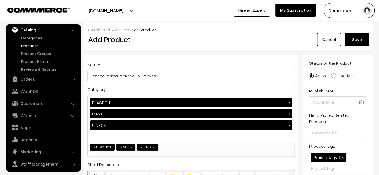
click at [358, 38] on button "Save" at bounding box center [357, 39] width 24 height 13
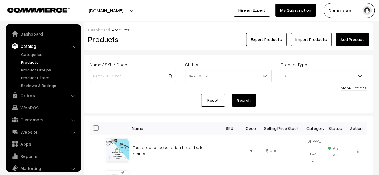
scroll to position [16, 0]
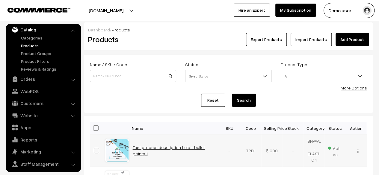
click at [180, 148] on link "Test product description field - bullet points 1" at bounding box center [169, 150] width 72 height 11
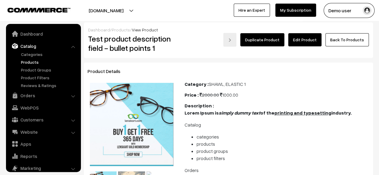
scroll to position [16, 0]
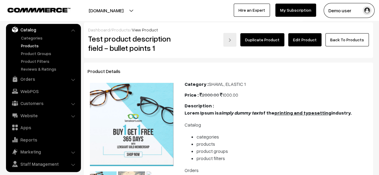
click at [312, 41] on link "Edit Product" at bounding box center [304, 39] width 33 height 13
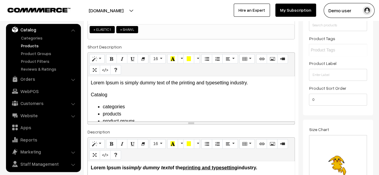
scroll to position [105, 0]
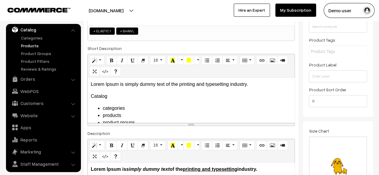
click at [139, 84] on p "Lorem Ipsum is simply dummy text of the printing and typesetting industry." at bounding box center [191, 84] width 201 height 7
click at [219, 86] on icon "and typesetting industry." at bounding box center [226, 84] width 52 height 5
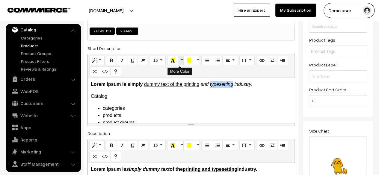
click at [181, 63] on button "More Color" at bounding box center [181, 61] width 6 height 10
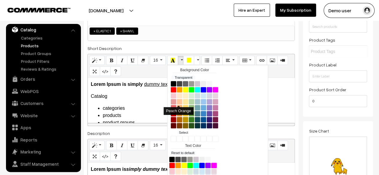
click at [177, 101] on button "Peach Orange" at bounding box center [179, 102] width 6 height 6
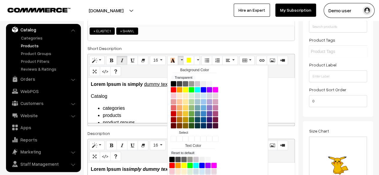
click at [252, 93] on div "Background Color Transparent Select #ffff00 Text Color Reset to default Select …" at bounding box center [217, 142] width 101 height 155
click at [271, 100] on div "Lorem Ipsum is simply dummy text of the printing and typesetting industry. Cata…" at bounding box center [191, 100] width 207 height 45
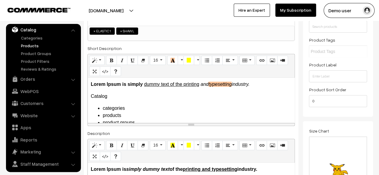
click at [238, 87] on p "Lorem Ipsum is simply dummy text of the printing and typesetting industry." at bounding box center [191, 84] width 201 height 7
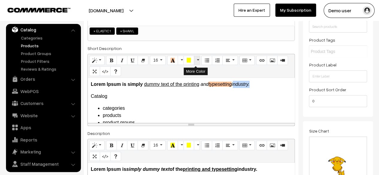
click at [196, 60] on button "More Color" at bounding box center [197, 61] width 6 height 10
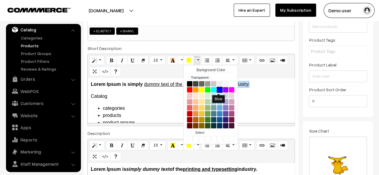
click at [220, 90] on button "Blue" at bounding box center [220, 90] width 6 height 6
click at [270, 99] on p "Catalog" at bounding box center [191, 96] width 201 height 7
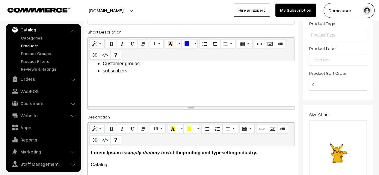
scroll to position [120, 0]
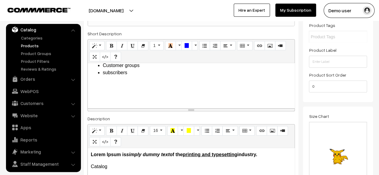
click at [214, 98] on p at bounding box center [191, 96] width 201 height 7
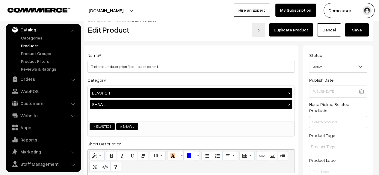
scroll to position [0, 0]
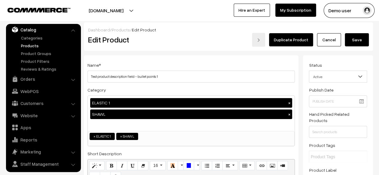
click at [365, 39] on button "Save" at bounding box center [357, 39] width 24 height 13
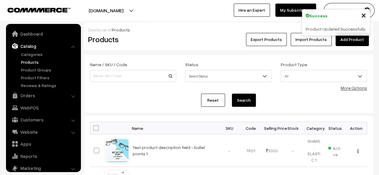
scroll to position [16, 0]
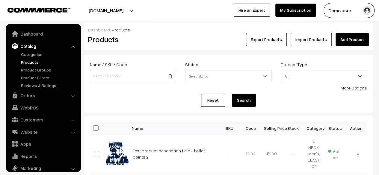
scroll to position [16, 0]
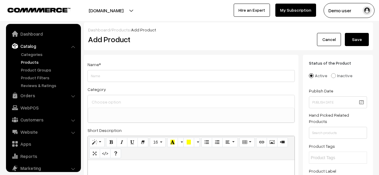
select select
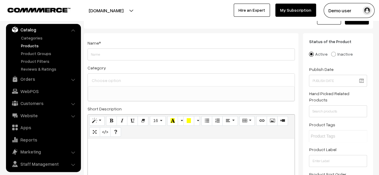
scroll to position [21, 0]
click at [117, 56] on input "Test product descrtion with" at bounding box center [190, 55] width 207 height 12
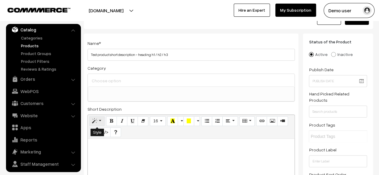
click at [97, 121] on button "Style" at bounding box center [96, 122] width 15 height 10
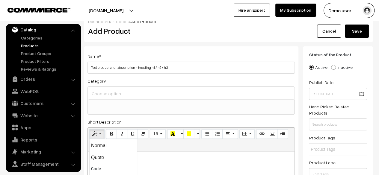
scroll to position [8, 0]
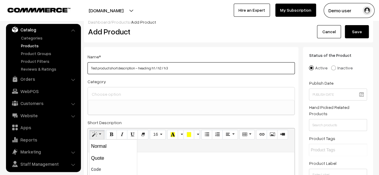
click at [178, 69] on input "Test product short description - heading h1 / h2 / h3" at bounding box center [190, 68] width 207 height 12
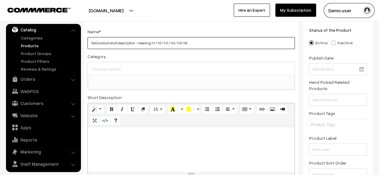
scroll to position [35, 0]
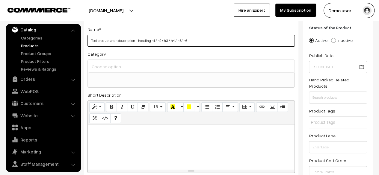
type input "Test product short description - heading h1 / h2 / h3 / h4 / h5/ h6"
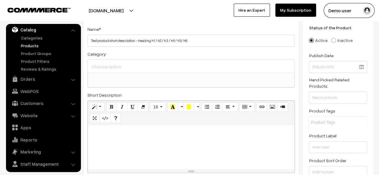
click at [161, 141] on div at bounding box center [191, 147] width 207 height 45
paste div
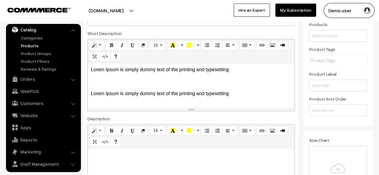
scroll to position [97, 0]
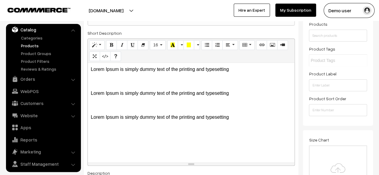
drag, startPoint x: 192, startPoint y: 108, endPoint x: 193, endPoint y: 166, distance: 57.8
click at [193, 166] on div "resize" at bounding box center [191, 164] width 207 height 3
click at [237, 120] on p "Lorem Ipsum is simply dummy text of the printing and typesetting" at bounding box center [191, 117] width 201 height 7
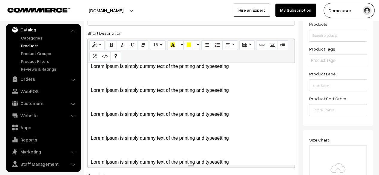
scroll to position [0, 0]
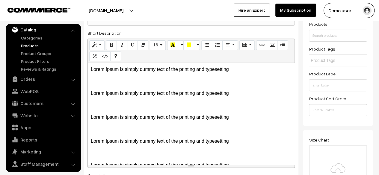
click at [229, 68] on p "Lorem Ipsum is simply dummy text of the printing and typesetting" at bounding box center [191, 69] width 201 height 7
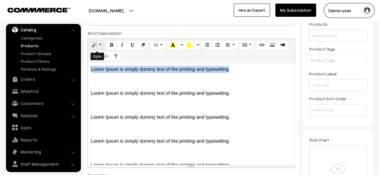
click at [101, 43] on button "Style" at bounding box center [96, 45] width 15 height 10
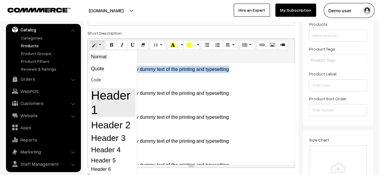
click at [106, 95] on h1 "Header 1" at bounding box center [113, 102] width 44 height 29
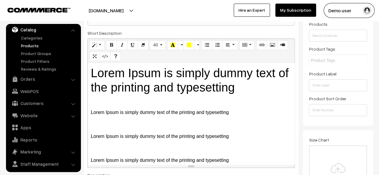
click at [173, 111] on p "Lorem Ipsum is simply dummy text of the printing and typesetting" at bounding box center [191, 112] width 201 height 7
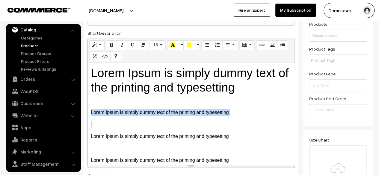
click at [173, 111] on p "Lorem Ipsum is simply dummy text of the printing and typesetting" at bounding box center [191, 112] width 201 height 7
click at [98, 43] on button "Style" at bounding box center [96, 45] width 15 height 10
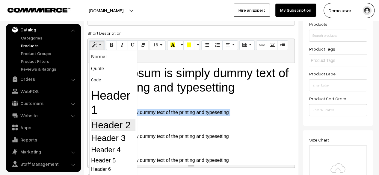
click at [108, 124] on h2 "Header 2" at bounding box center [113, 125] width 44 height 11
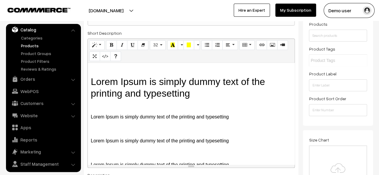
scroll to position [33, 0]
click at [167, 115] on p "Lorem Ipsum is simply dummy text of the printing and typesetting" at bounding box center [191, 116] width 201 height 7
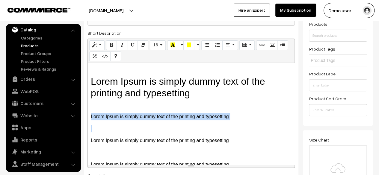
click at [167, 115] on p "Lorem Ipsum is simply dummy text of the printing and typesetting" at bounding box center [191, 116] width 201 height 7
click at [98, 45] on button "Style" at bounding box center [96, 45] width 15 height 10
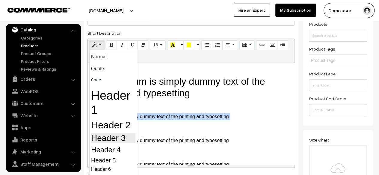
click at [114, 137] on h3 "Header 3" at bounding box center [113, 138] width 44 height 10
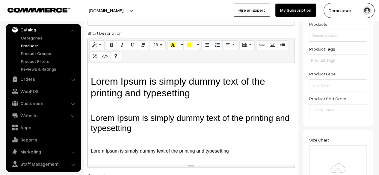
scroll to position [55, 0]
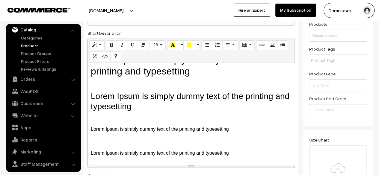
click at [162, 130] on p "Lorem Ipsum is simply dummy text of the printing and typesetting" at bounding box center [191, 129] width 201 height 7
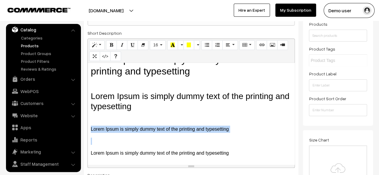
click at [162, 130] on p "Lorem Ipsum is simply dummy text of the printing and typesetting" at bounding box center [191, 129] width 201 height 7
click at [100, 45] on button "Style" at bounding box center [96, 45] width 15 height 10
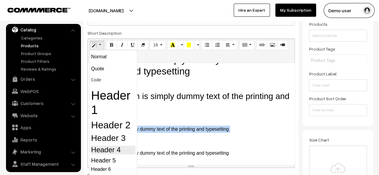
click at [114, 148] on h4 "Header 4" at bounding box center [113, 150] width 44 height 9
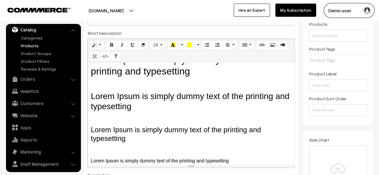
scroll to position [63, 0]
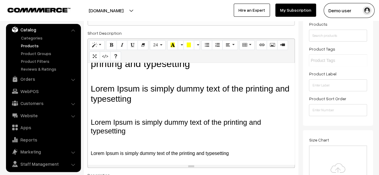
click at [179, 152] on p "Lorem Ipsum is simply dummy text of the printing and typesetting" at bounding box center [191, 153] width 201 height 7
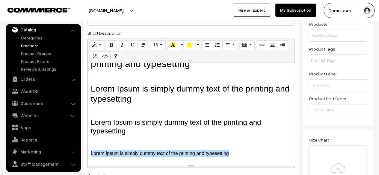
click at [179, 152] on p "Lorem Ipsum is simply dummy text of the printing and typesetting" at bounding box center [191, 153] width 201 height 7
click at [98, 44] on button "Style" at bounding box center [96, 45] width 15 height 10
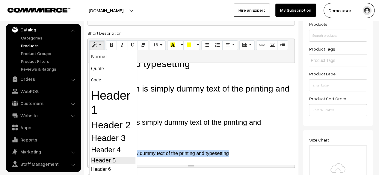
click at [108, 158] on h5 "Header 5" at bounding box center [113, 160] width 44 height 7
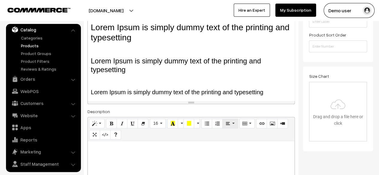
scroll to position [163, 0]
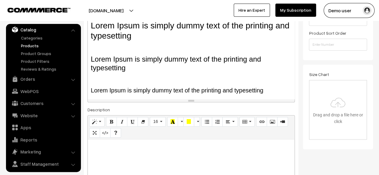
click at [275, 87] on h5 "Lorem Ipsum is simply dummy text of the printing and typesetting" at bounding box center [191, 90] width 201 height 7
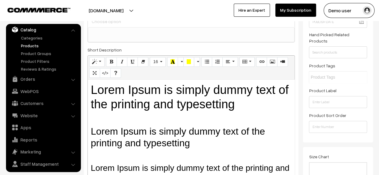
scroll to position [80, 0]
click at [99, 64] on button "Style" at bounding box center [96, 63] width 15 height 10
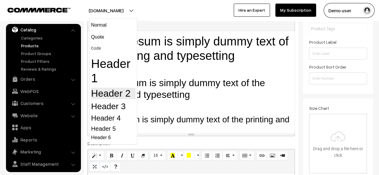
scroll to position [129, 0]
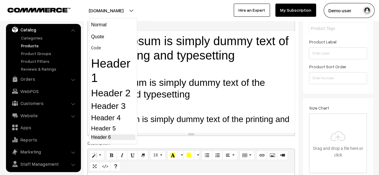
click at [105, 137] on h6 "Header 6" at bounding box center [113, 137] width 44 height 6
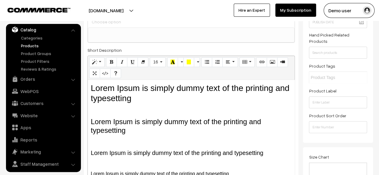
scroll to position [81, 0]
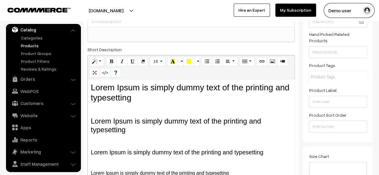
click at [219, 123] on h4 "Lorem Ipsum is simply dummy text of the printing and typesetting" at bounding box center [191, 125] width 201 height 17
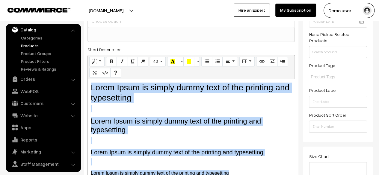
copy div "Lorem Ipsum is simply dummy text of the printing and typesetting Lorem Ipsum is…"
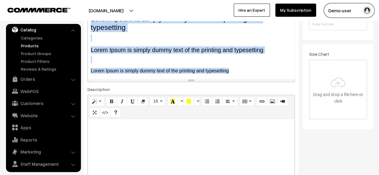
scroll to position [189, 0]
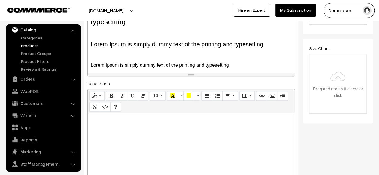
click at [187, 136] on div at bounding box center [191, 151] width 207 height 75
paste div
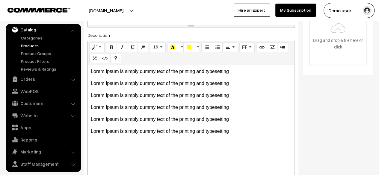
scroll to position [0, 0]
drag, startPoint x: 191, startPoint y: 142, endPoint x: 185, endPoint y: 181, distance: 39.6
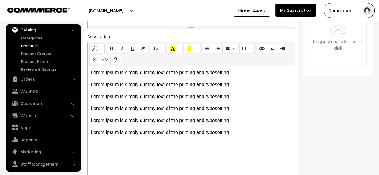
click at [241, 75] on p "Lorem Ipsum is simply dummy text of the printing and typesetting" at bounding box center [191, 72] width 201 height 7
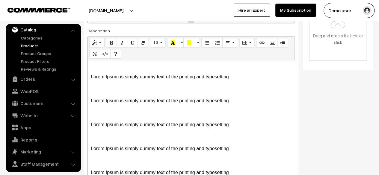
scroll to position [4, 0]
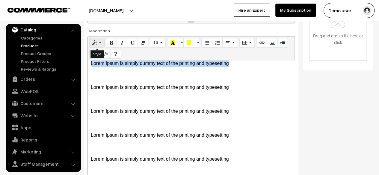
click at [101, 43] on button "Style" at bounding box center [96, 43] width 15 height 10
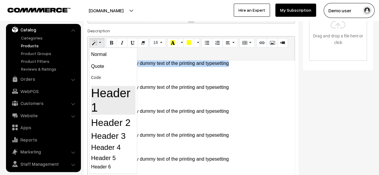
click at [110, 96] on h1 "Header 1" at bounding box center [113, 100] width 44 height 29
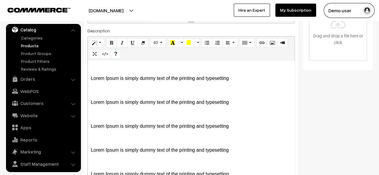
scroll to position [0, 0]
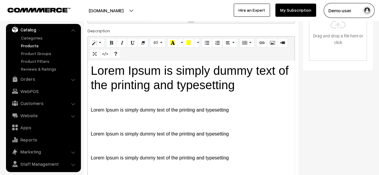
click at [237, 111] on p "Lorem Ipsum is simply dummy text of the printing and typesetting" at bounding box center [191, 110] width 201 height 7
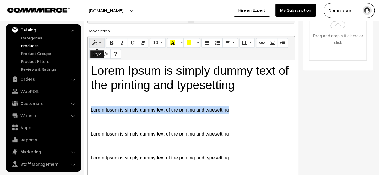
click at [98, 46] on button "Style" at bounding box center [96, 43] width 15 height 10
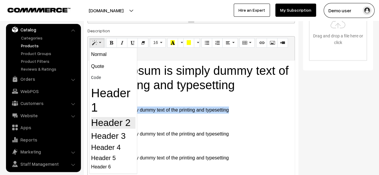
click at [101, 120] on h2 "Header 2" at bounding box center [113, 122] width 44 height 11
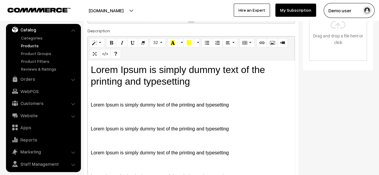
scroll to position [43, 0]
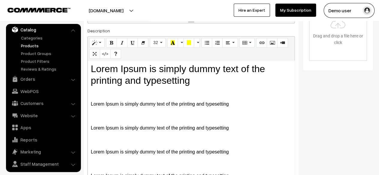
click at [225, 103] on p "Lorem Ipsum is simply dummy text of the printing and typesetting" at bounding box center [191, 104] width 201 height 7
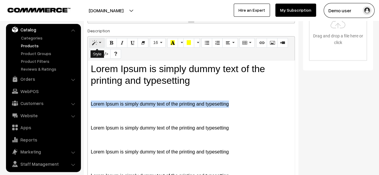
click at [100, 43] on button "Style" at bounding box center [96, 43] width 15 height 10
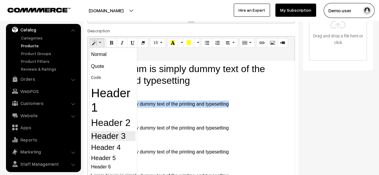
click at [112, 138] on h3 "Header 3" at bounding box center [113, 136] width 44 height 10
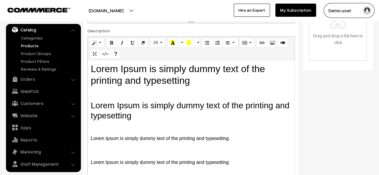
click at [240, 143] on div "Lorem Ipsum is simply dummy text of the printing and typesetting  Lorem Ipsum …" at bounding box center [191, 118] width 207 height 115
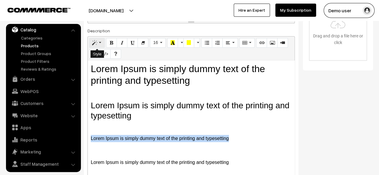
click at [103, 46] on button "Style" at bounding box center [96, 43] width 15 height 10
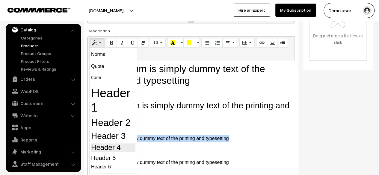
click at [120, 146] on h4 "Header 4" at bounding box center [113, 147] width 44 height 9
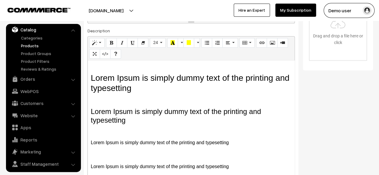
scroll to position [74, 0]
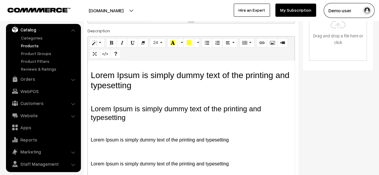
click at [231, 144] on div "Lorem Ipsum is simply dummy text of the printing and typesetting  Lorem Ipsum …" at bounding box center [191, 118] width 207 height 115
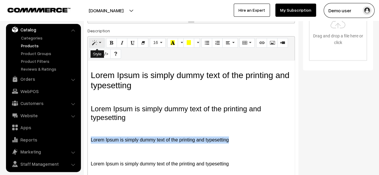
click at [98, 45] on button "Style" at bounding box center [96, 43] width 15 height 10
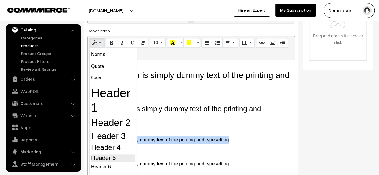
click at [110, 157] on h5 "Header 5" at bounding box center [113, 158] width 44 height 7
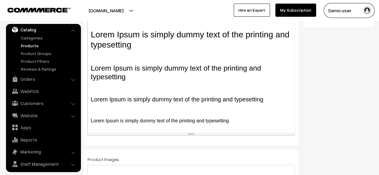
scroll to position [291, 0]
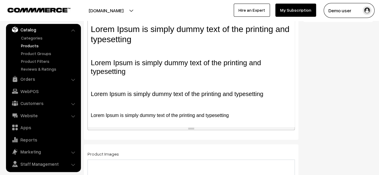
click at [239, 113] on p "Lorem Ipsum is simply dummy text of the printing and typesetting" at bounding box center [191, 115] width 201 height 7
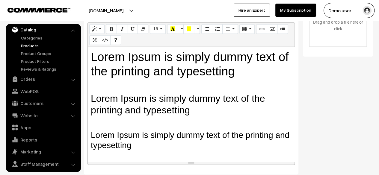
scroll to position [255, 0]
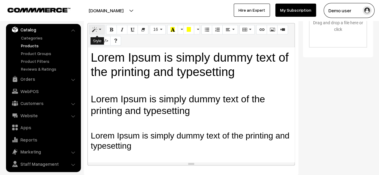
click at [99, 31] on button "Style" at bounding box center [96, 30] width 15 height 10
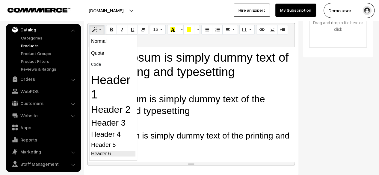
click at [109, 154] on h6 "Header 6" at bounding box center [113, 154] width 44 height 6
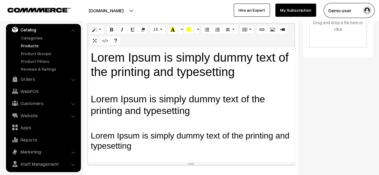
scroll to position [70, 0]
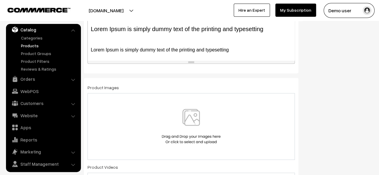
scroll to position [357, 0]
click at [191, 128] on img at bounding box center [191, 126] width 62 height 35
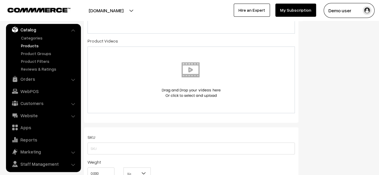
scroll to position [485, 0]
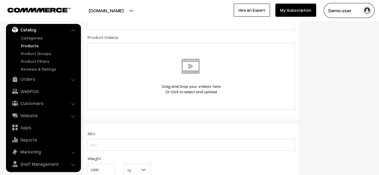
click at [181, 90] on img at bounding box center [191, 76] width 62 height 35
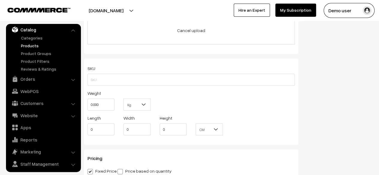
scroll to position [552, 0]
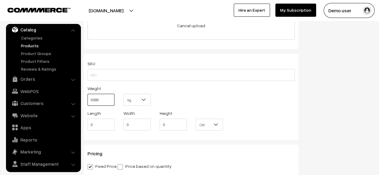
click at [106, 99] on input "0.000" at bounding box center [100, 100] width 27 height 12
click at [106, 99] on input "1" at bounding box center [100, 100] width 27 height 12
type input "10"
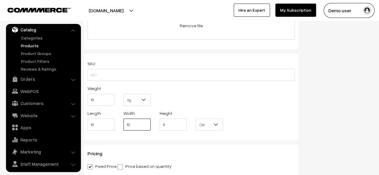
type input "10"
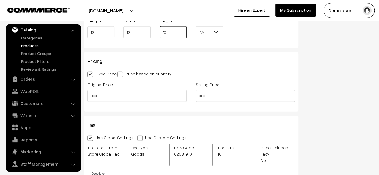
scroll to position [648, 0]
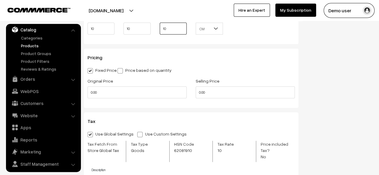
type input "10"
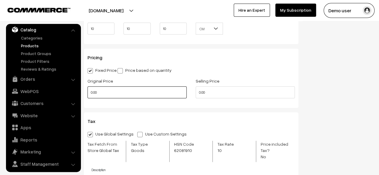
click at [129, 92] on input "0.00" at bounding box center [136, 93] width 99 height 12
click at [129, 92] on input "2" at bounding box center [136, 93] width 99 height 12
type input "2000"
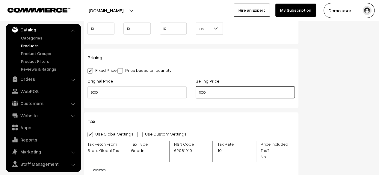
type input "1000"
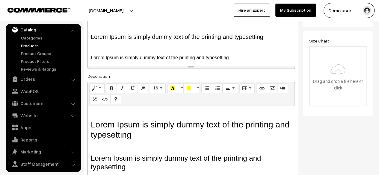
scroll to position [143, 0]
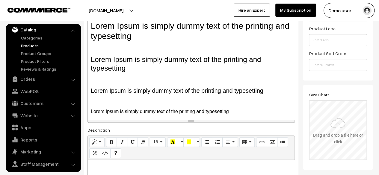
click at [336, 109] on input "file" at bounding box center [337, 130] width 57 height 59
type input "C:\fakepath\pile-of-new-mobile-phones-and-digital-tablets.webp"
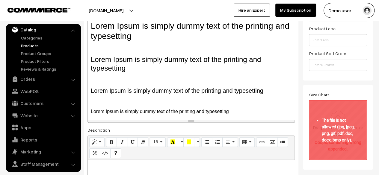
click at [330, 118] on input "file" at bounding box center [337, 130] width 57 height 59
type input "C:\fakepath\download (1).png"
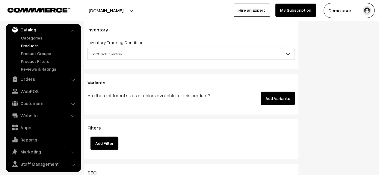
scroll to position [824, 0]
click at [273, 94] on button "Add Variants" at bounding box center [278, 97] width 34 height 13
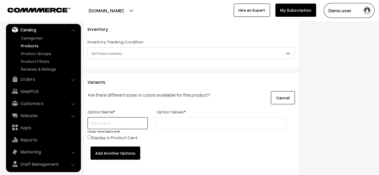
click at [121, 117] on input "text" at bounding box center [117, 123] width 60 height 12
type input "Color"
type input "Red"
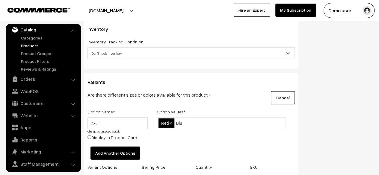
type input "Blue"
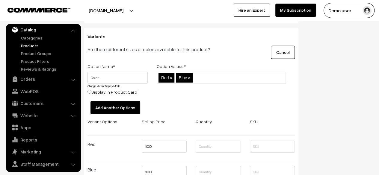
scroll to position [870, 0]
click at [111, 101] on button "Add Another Options" at bounding box center [115, 107] width 50 height 13
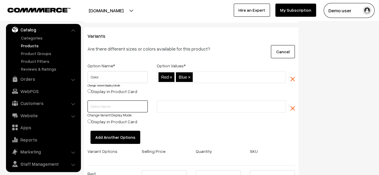
click at [123, 104] on input "text" at bounding box center [117, 107] width 60 height 12
type input "Size"
type input "Small"
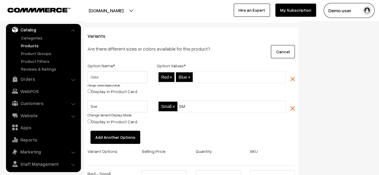
type input "S"
type input "Medium"
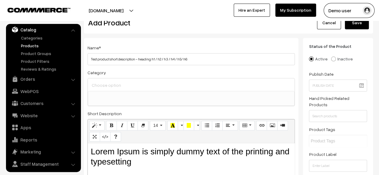
scroll to position [0, 0]
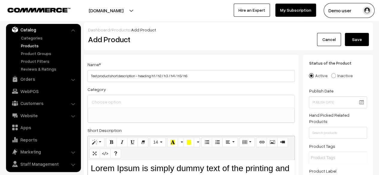
click at [360, 40] on button "Save" at bounding box center [357, 39] width 24 height 13
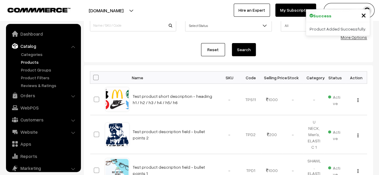
scroll to position [16, 0]
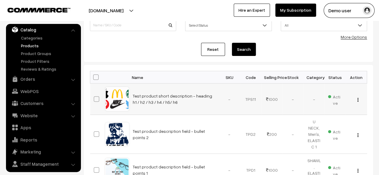
click at [177, 102] on td "Test product short description - heading h1 / h2 / h3 / h4 / h5/ h6" at bounding box center [174, 99] width 90 height 31
copy tr "Test product short description - heading h1 / h2 / h3 / h4 / h5/ h6"
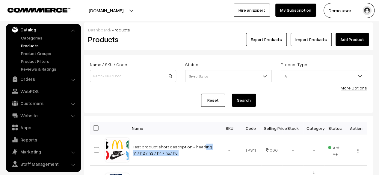
click at [353, 34] on link "Add Product" at bounding box center [351, 39] width 33 height 13
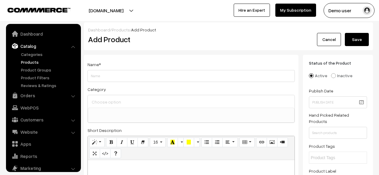
select select
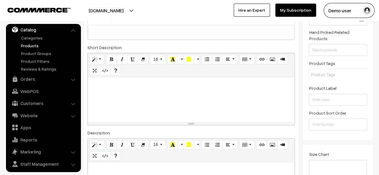
scroll to position [70, 0]
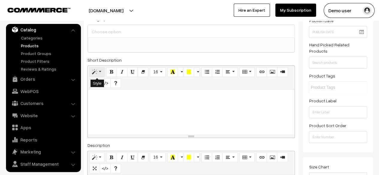
type input "Test product short description - heading h1 / h2 / h3 / h4 / h5/ h6"
click at [99, 70] on button "Style" at bounding box center [96, 72] width 15 height 10
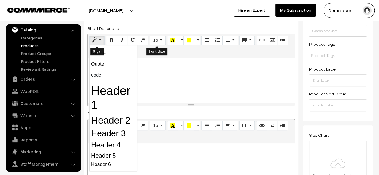
scroll to position [103, 0]
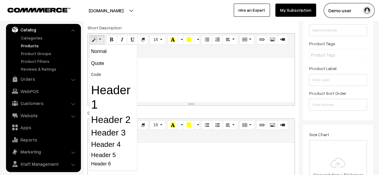
click at [184, 90] on div at bounding box center [191, 80] width 207 height 45
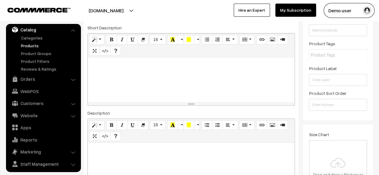
paste div
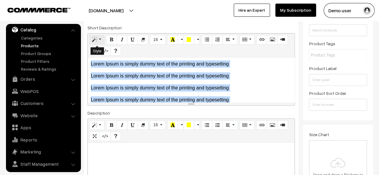
click at [99, 38] on button "Style" at bounding box center [96, 40] width 15 height 10
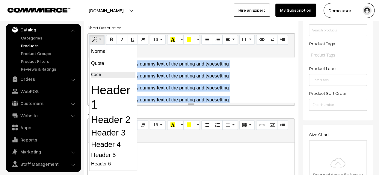
click at [99, 74] on pre "Code" at bounding box center [113, 75] width 44 height 6
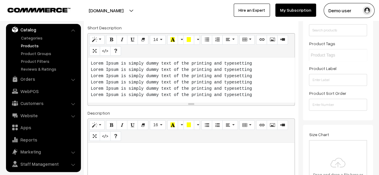
click at [194, 83] on pre "Lorem Ipsum is simply dummy text of the printing and typesetting Lorem Ipsum i…" at bounding box center [191, 80] width 201 height 38
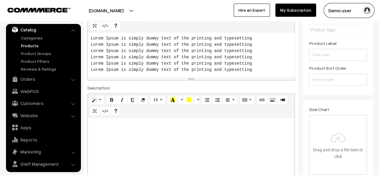
scroll to position [132, 0]
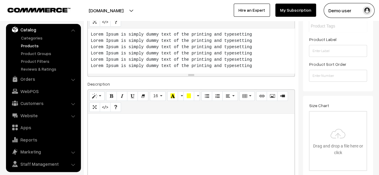
click at [188, 138] on div at bounding box center [191, 151] width 207 height 75
paste div
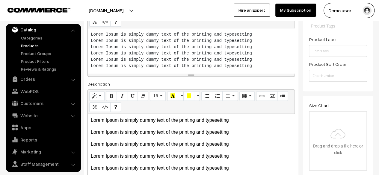
scroll to position [139, 0]
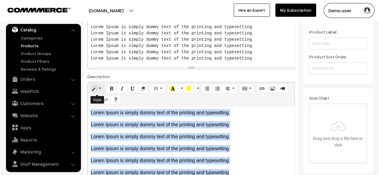
click at [100, 89] on button "Style" at bounding box center [96, 89] width 15 height 10
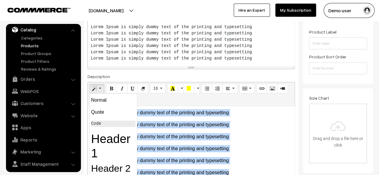
click at [97, 123] on pre "Code" at bounding box center [113, 124] width 44 height 6
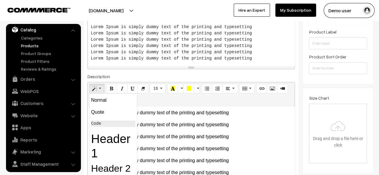
scroll to position [151, 0]
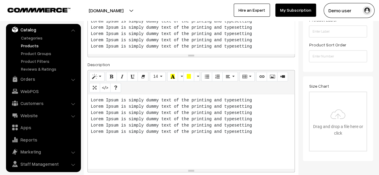
click at [209, 139] on div "Lorem Ipsum is simply dummy text of the printing and typesetting Lorem Ipsum i…" at bounding box center [191, 131] width 207 height 75
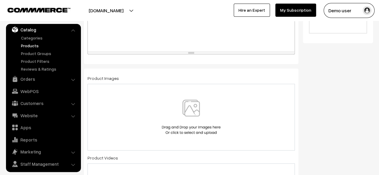
scroll to position [270, 0]
click at [208, 134] on img at bounding box center [191, 116] width 62 height 35
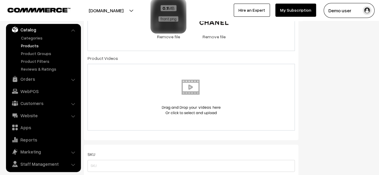
scroll to position [369, 0]
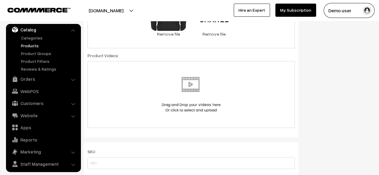
click at [156, 90] on div at bounding box center [191, 94] width 195 height 35
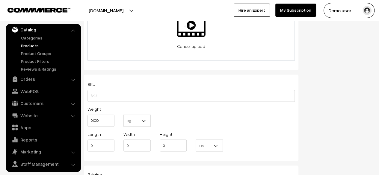
scroll to position [435, 0]
click at [111, 119] on input "0.000" at bounding box center [100, 120] width 27 height 12
click at [111, 119] on input "1" at bounding box center [100, 120] width 27 height 12
type input "10"
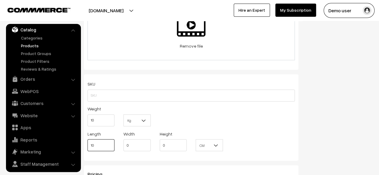
type input "10"
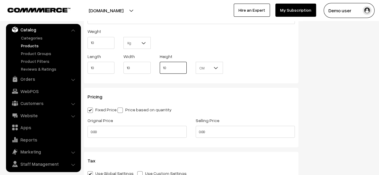
scroll to position [512, 0]
type input "10"
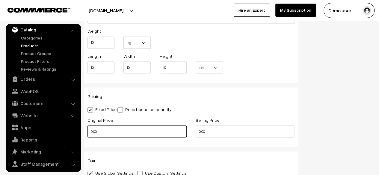
click at [167, 137] on input "0.00" at bounding box center [136, 132] width 99 height 12
click at [167, 137] on input "2" at bounding box center [136, 132] width 99 height 12
type input "2000"
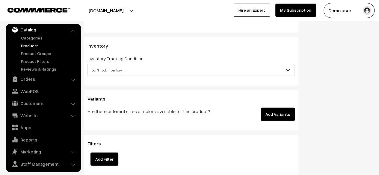
scroll to position [717, 0]
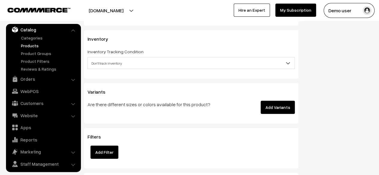
type input "1000"
click at [279, 101] on button "Add Variants" at bounding box center [278, 107] width 34 height 13
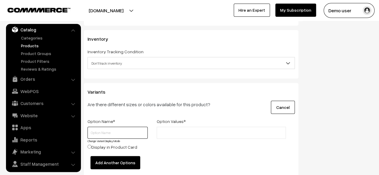
click at [117, 128] on input "text" at bounding box center [117, 133] width 60 height 12
type input "Color"
type input "Red"
type input "Blue"
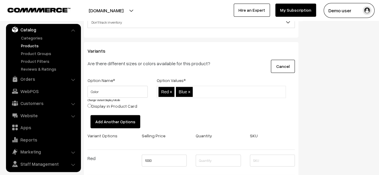
scroll to position [758, 0]
click at [111, 118] on button "Add Another Options" at bounding box center [115, 121] width 50 height 13
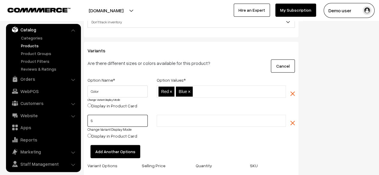
click at [120, 117] on input "S" at bounding box center [117, 121] width 60 height 12
type input "Size"
type input "Small"
type input "Medium"
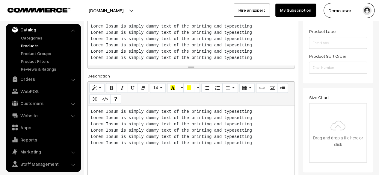
scroll to position [142, 0]
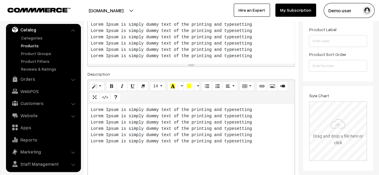
click at [342, 128] on input "file" at bounding box center [337, 131] width 57 height 59
type input "C:\fakepath\images.png"
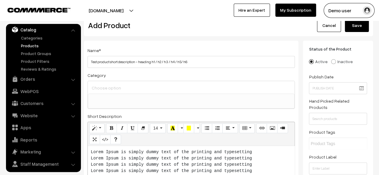
scroll to position [0, 0]
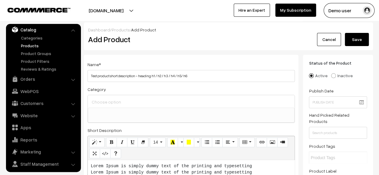
click at [366, 39] on button "Save" at bounding box center [357, 39] width 24 height 13
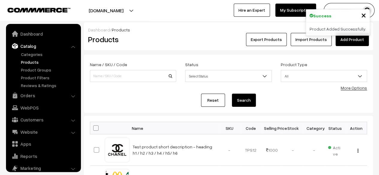
scroll to position [16, 0]
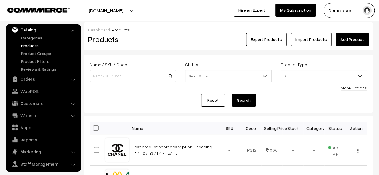
click at [155, 98] on div "Reset Search" at bounding box center [228, 100] width 277 height 13
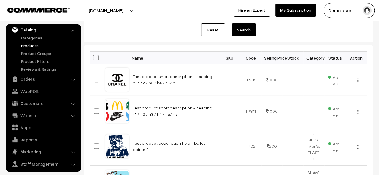
scroll to position [71, 0]
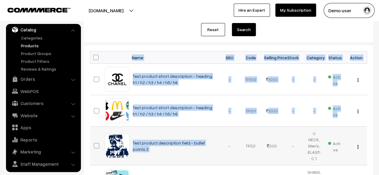
drag, startPoint x: 86, startPoint y: 54, endPoint x: 219, endPoint y: 155, distance: 166.1
click at [219, 155] on td "-" at bounding box center [229, 146] width 21 height 39
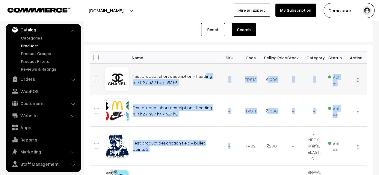
drag, startPoint x: 219, startPoint y: 155, endPoint x: 131, endPoint y: 68, distance: 123.3
click at [131, 68] on td "Test product short description - heading h1 / h2 / h3 / h4 / h5/ h6" at bounding box center [174, 79] width 90 height 31
drag, startPoint x: 131, startPoint y: 68, endPoint x: 226, endPoint y: 143, distance: 121.2
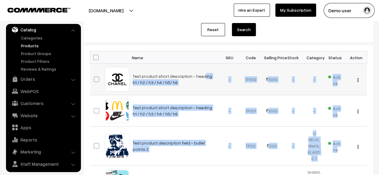
drag, startPoint x: 346, startPoint y: 151, endPoint x: 130, endPoint y: 72, distance: 229.3
click at [130, 72] on td "Test product short description - heading h1 / h2 / h3 / h4 / h5/ h6" at bounding box center [174, 79] width 90 height 31
drag, startPoint x: 130, startPoint y: 72, endPoint x: 341, endPoint y: 149, distance: 224.8
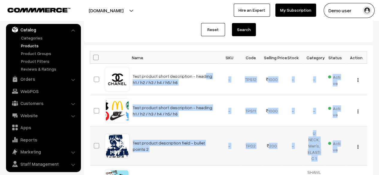
click at [341, 149] on td "Active" at bounding box center [334, 146] width 21 height 39
drag, startPoint x: 341, startPoint y: 149, endPoint x: 134, endPoint y: 69, distance: 222.7
click at [134, 69] on td "Test product short description - heading h1 / h2 / h3 / h4 / h5/ h6" at bounding box center [174, 79] width 90 height 31
drag, startPoint x: 134, startPoint y: 69, endPoint x: 352, endPoint y: 147, distance: 232.0
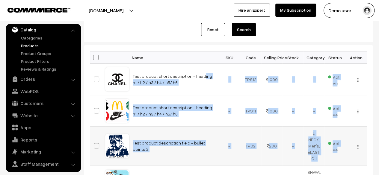
click at [352, 147] on td "View Edit Delete" at bounding box center [356, 146] width 21 height 39
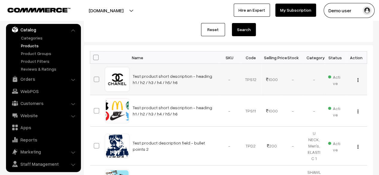
click at [198, 81] on td "Test product short description - heading h1 / h2 / h3 / h4 / h5/ h6" at bounding box center [174, 79] width 90 height 31
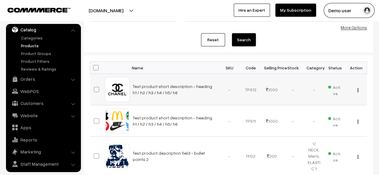
scroll to position [60, 0]
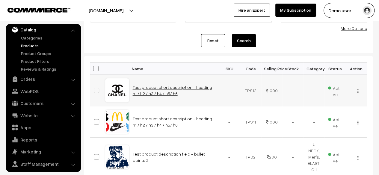
click at [149, 93] on link "Test product short description - heading h1 / h2 / h3 / h4 / h5/ h6" at bounding box center [172, 90] width 79 height 11
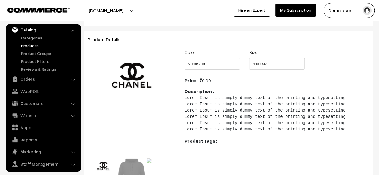
scroll to position [40, 0]
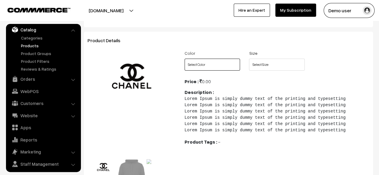
click at [210, 62] on select "Select Color Red Blue" at bounding box center [213, 65] width 56 height 12
select select "TPS12_LAH"
click at [185, 59] on select "Select Color Red Blue" at bounding box center [213, 65] width 56 height 12
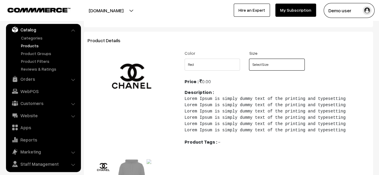
click at [282, 67] on select "Select Size Small Medium" at bounding box center [277, 65] width 56 height 12
select select "TPS12_8T7"
click at [249, 59] on select "Select Size Small Medium" at bounding box center [277, 65] width 56 height 12
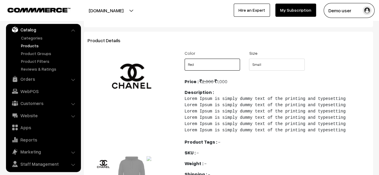
click at [220, 62] on select "Select Color Red Blue" at bounding box center [213, 65] width 56 height 12
click at [253, 45] on div "Product Details Previous Next Previous Next" at bounding box center [228, 115] width 289 height 167
click at [208, 64] on select "Select Color Red Blue" at bounding box center [213, 65] width 56 height 12
select select "TPS12_GKL"
click at [185, 59] on select "Select Color Red Blue" at bounding box center [213, 65] width 56 height 12
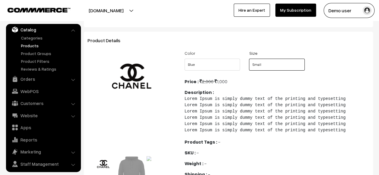
click at [264, 63] on select "Select Size Small Medium" at bounding box center [277, 65] width 56 height 12
select select "TPS12_1Z2"
click at [249, 59] on select "Select Size Small Medium" at bounding box center [277, 65] width 56 height 12
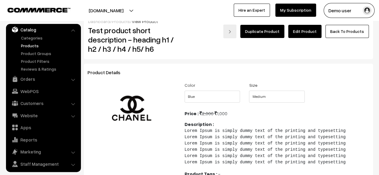
scroll to position [0, 0]
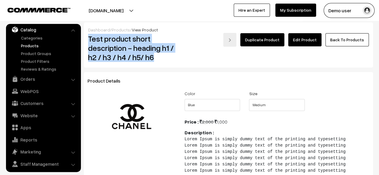
drag, startPoint x: 86, startPoint y: 34, endPoint x: 169, endPoint y: 64, distance: 88.5
click at [169, 64] on div "Dashboard / Products / View Product Test product short description - heading h1…" at bounding box center [228, 44] width 289 height 45
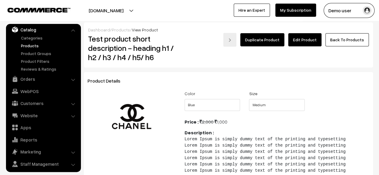
click at [32, 43] on link "Products" at bounding box center [48, 46] width 59 height 6
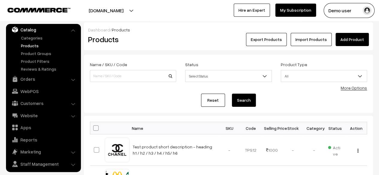
click at [360, 37] on link "Add Product" at bounding box center [351, 39] width 33 height 13
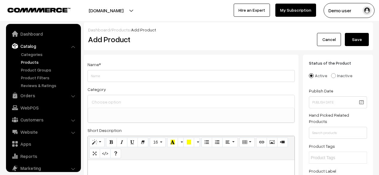
select select
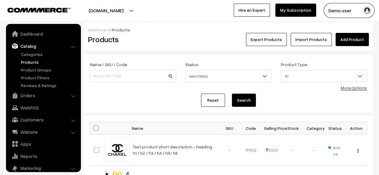
scroll to position [16, 0]
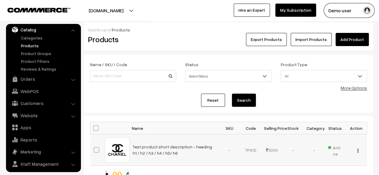
drag, startPoint x: 168, startPoint y: 154, endPoint x: 132, endPoint y: 145, distance: 37.5
click at [132, 145] on td "Test product short description - heading h1 / h2 / h3 / h4 / h5/ h6" at bounding box center [174, 149] width 90 height 31
copy link "Test product short description - heading h1 / h2 / h3 / h4 / h5/ h6"
click at [359, 40] on link "Add Product" at bounding box center [351, 39] width 33 height 13
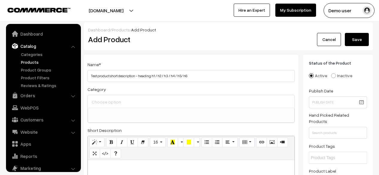
select select
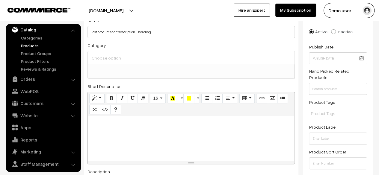
scroll to position [46, 0]
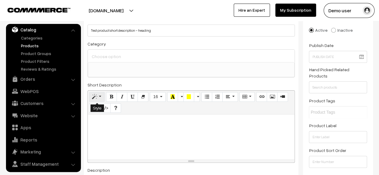
type input "Test product short description - heading"
click at [96, 98] on icon "Style" at bounding box center [95, 96] width 4 height 5
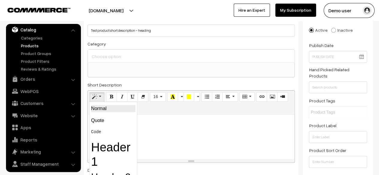
click at [105, 112] on p "Normal" at bounding box center [113, 108] width 44 height 7
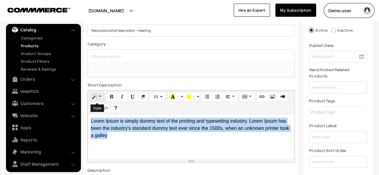
click at [98, 97] on button "Style" at bounding box center [96, 97] width 15 height 10
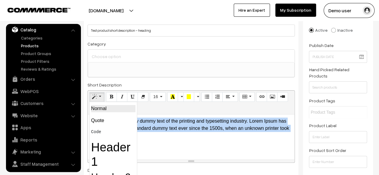
click at [104, 110] on p "Normal" at bounding box center [113, 108] width 44 height 7
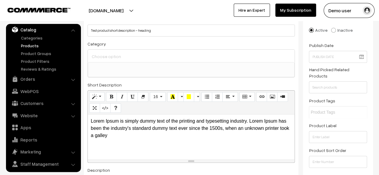
click at [166, 83] on div "Short Description <p>Lorem Ipsum is simply dummy text of the printing and types…" at bounding box center [190, 122] width 207 height 82
click at [116, 108] on icon "Help" at bounding box center [116, 107] width 4 height 5
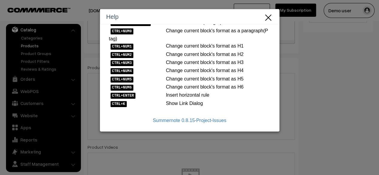
scroll to position [282, 0]
click at [269, 20] on icon "Close" at bounding box center [268, 17] width 9 height 10
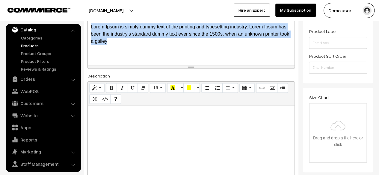
scroll to position [140, 0]
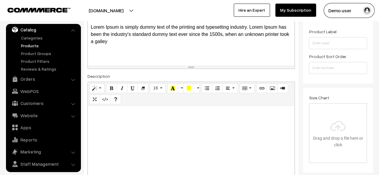
click at [191, 132] on div at bounding box center [191, 143] width 207 height 75
paste div
click at [104, 103] on button "Code View" at bounding box center [105, 100] width 11 height 10
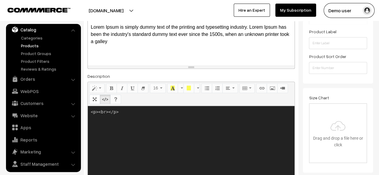
click at [148, 136] on textarea "<p><br></p>" at bounding box center [191, 143] width 207 height 75
paste textarea ">:fire: Hot Deal:</b> Buy 1 Get 1 Free</p> <p><i>Stylish Sunglasses with UV Pro…"
type textarea "<p><b>:fire: Hot Deal:</b> Buy 1 Get 1 Free</p> <p><i>Stylish Sunglasses with U…"
paste textarea "<p><b>:fire: Hot Deal:</b> Buy 1 Get 1 Free</p> <p><i>Stylish Sunglasses with U…"
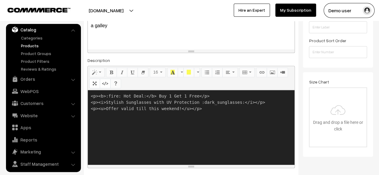
scroll to position [156, 0]
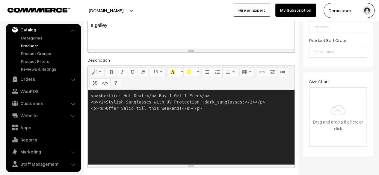
type textarea "<p><b>:fire: Hot Deal:</b> Buy 1 Get 1 Free</p> <p><i>Stylish Sunglasses with U…"
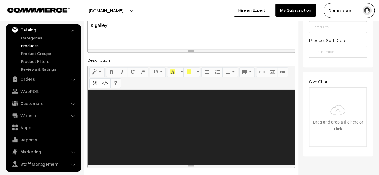
paste textarea "<p><b>Wireless Bluetooth Headphones</b></p> <ul> <li>High-fidelity sound</li> <…"
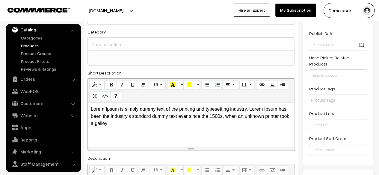
scroll to position [58, 0]
type textarea "<p><b>Wireless Bluetooth Headphones</b></p> <ul> <li>High-fidelity sound</li> <…"
click at [219, 132] on div "Lorem Ipsum is simply dummy text of the printing and typesetting industry. Lore…" at bounding box center [191, 124] width 207 height 45
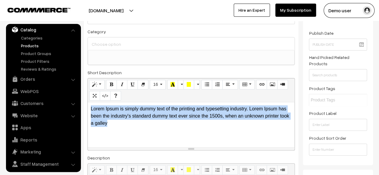
click at [219, 132] on div "Lorem Ipsum is simply dummy text of the printing and typesetting industry. Lore…" at bounding box center [191, 124] width 207 height 45
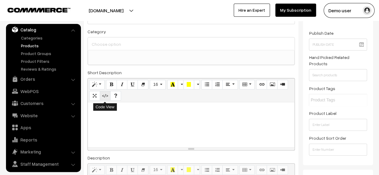
click at [106, 96] on icon "Code View" at bounding box center [105, 95] width 4 height 5
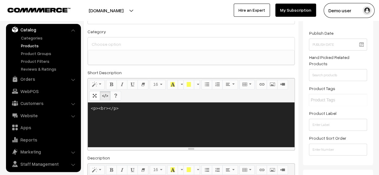
paste textarea "<p><b>Wireless Bluetooth Headphones</b></p> <ul> <li>High-fidelity sound</li> <…"
type textarea "<p><br></p><p><b>Wireless Bluetooth Headphones</b></p> <ul> <li>High-fidelity s…"
paste textarea "<p><b>Wireless Bluetooth Headphones</b></p> <ul> <li>High-fidelity sound</li> <…"
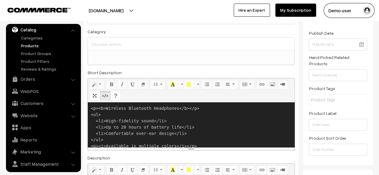
scroll to position [1, 0]
type textarea "<p><b>Wireless Bluetooth Headphones</b></p> <ul> <li>High-fidelity sound</li> <…"
click at [106, 96] on icon "Code View" at bounding box center [105, 95] width 4 height 5
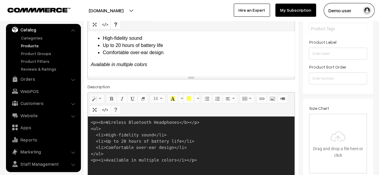
scroll to position [130, 0]
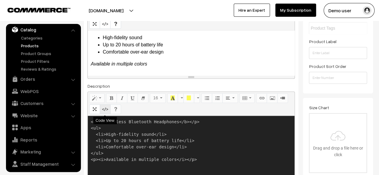
click at [101, 108] on button "Code View" at bounding box center [105, 110] width 11 height 10
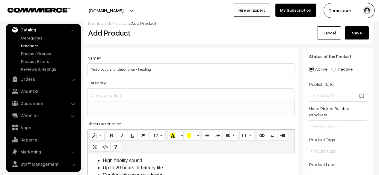
scroll to position [5, 0]
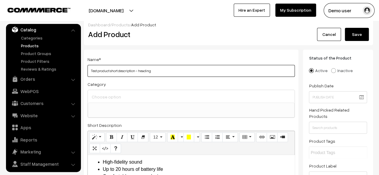
click at [164, 67] on input "Test product short description - heading" at bounding box center [190, 71] width 207 height 12
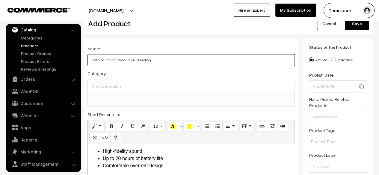
scroll to position [16, 0]
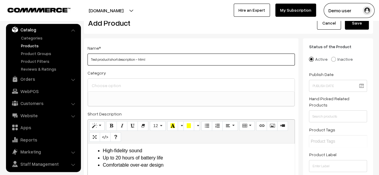
type input "Test product short description - html"
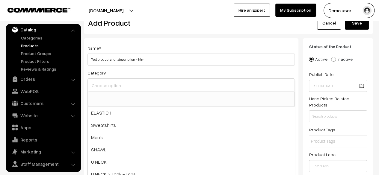
click at [175, 90] on input at bounding box center [191, 85] width 202 height 9
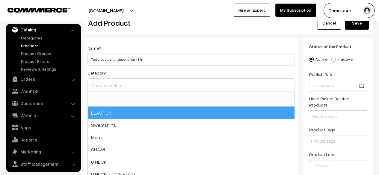
select select "38"
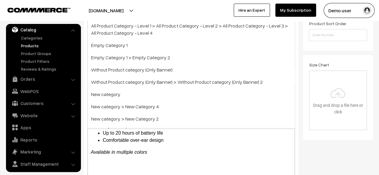
scroll to position [607, 0]
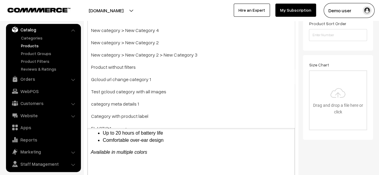
drag, startPoint x: 301, startPoint y: 131, endPoint x: 298, endPoint y: 144, distance: 13.2
click at [298, 144] on div "Name * Test product short description - html Category ELASTIC 1 × Men's × U NEC…" at bounding box center [191, 38] width 214 height 313
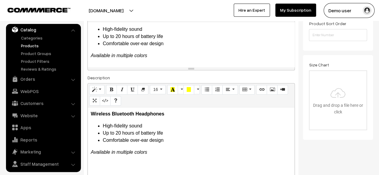
click at [298, 144] on div "Name * Test product short description - html Category ELASTIC 1 × Men's × U NEC…" at bounding box center [191, 38] width 214 height 313
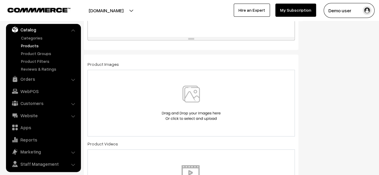
scroll to position [318, 0]
click at [212, 107] on img at bounding box center [191, 102] width 62 height 35
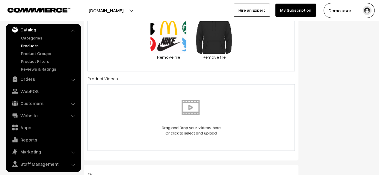
scroll to position [386, 0]
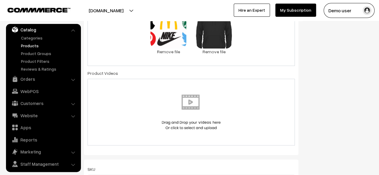
click at [169, 95] on img at bounding box center [191, 112] width 62 height 35
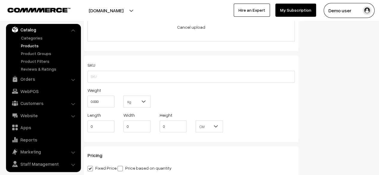
scroll to position [491, 0]
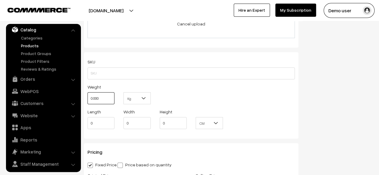
click at [106, 101] on input "0.000" at bounding box center [100, 98] width 27 height 12
type input "10"
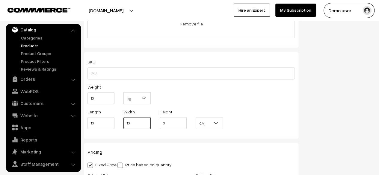
type input "10"
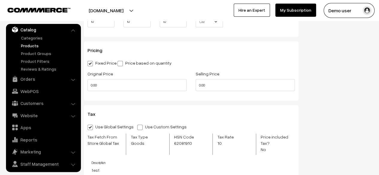
scroll to position [593, 0]
click at [140, 85] on input "0.00" at bounding box center [136, 85] width 99 height 12
click at [140, 85] on input "2" at bounding box center [136, 85] width 99 height 12
type input "2000"
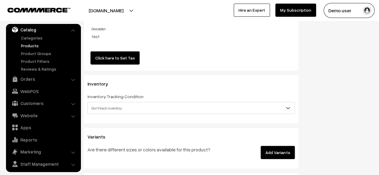
scroll to position [728, 0]
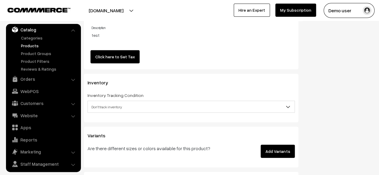
type input "2000"
click at [276, 146] on button "Add Variants" at bounding box center [278, 151] width 34 height 13
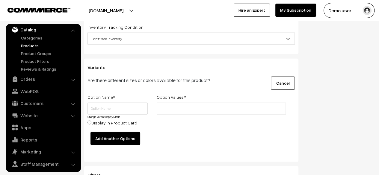
scroll to position [797, 0]
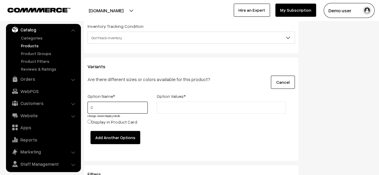
click at [107, 102] on input "C" at bounding box center [117, 108] width 60 height 12
type input "Color"
type input "Red"
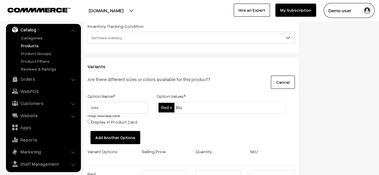
type input "Blue"
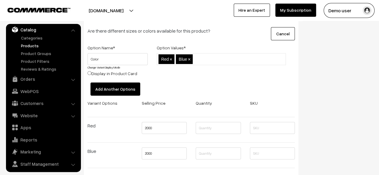
click at [108, 88] on button "Add Another Options" at bounding box center [115, 89] width 50 height 13
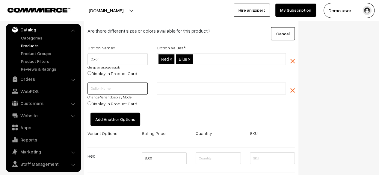
click at [125, 85] on input "text" at bounding box center [117, 89] width 60 height 12
type input "Size"
type input "Smal"
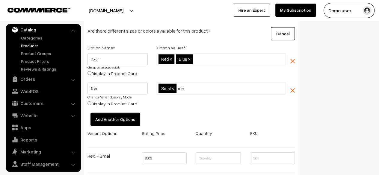
type input "m"
type input "Medium"
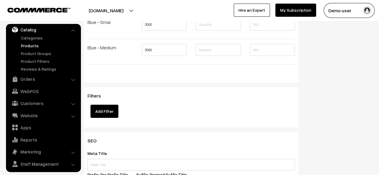
scroll to position [1027, 0]
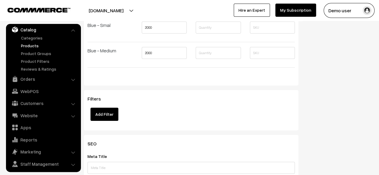
click at [91, 114] on div "Filters Add Filter" at bounding box center [191, 110] width 214 height 40
click at [106, 110] on button "Add Filter" at bounding box center [104, 114] width 28 height 13
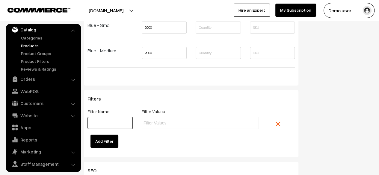
click at [117, 117] on input "text" at bounding box center [109, 123] width 45 height 12
type input "Quantity"
click at [176, 120] on input "text" at bounding box center [169, 123] width 52 height 6
type input "1kg"
type input "2kg"
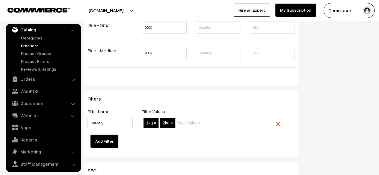
click at [267, 100] on div "Filters Filter Name Quantity Filter Values 1kg,2kg 1kg × 2kg × Add Filter" at bounding box center [190, 122] width 207 height 52
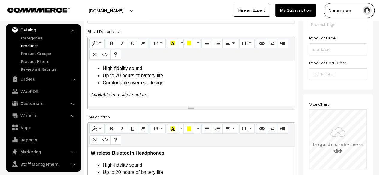
scroll to position [136, 0]
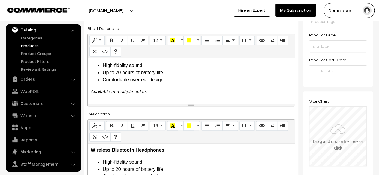
click at [341, 160] on input "file" at bounding box center [337, 136] width 57 height 59
type input "C:\fakepath\photo-1487215078519-e21cc028cb29.webp"
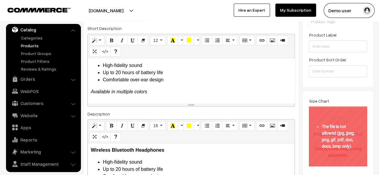
click at [354, 124] on input "file" at bounding box center [337, 136] width 57 height 59
type input "C:\fakepath\17119661965210PHOTO-2022-11-21-23-38-19.png"
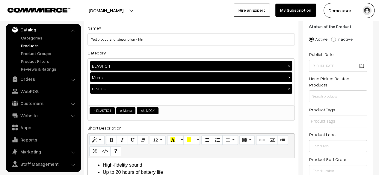
scroll to position [0, 0]
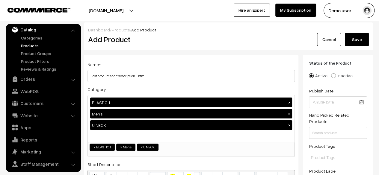
click at [363, 40] on button "Save" at bounding box center [357, 39] width 24 height 13
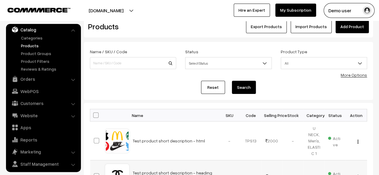
scroll to position [13, 0]
click at [343, 32] on link "Add Product" at bounding box center [351, 26] width 33 height 13
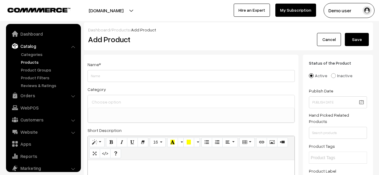
select select
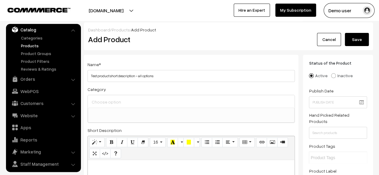
type input "Test product short description - all options"
click at [137, 112] on ul at bounding box center [191, 111] width 206 height 7
select select "12"
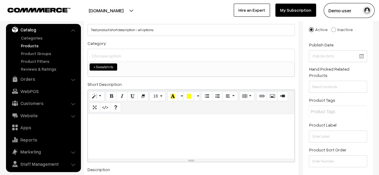
scroll to position [46, 0]
click at [152, 136] on div at bounding box center [191, 136] width 207 height 45
paste div
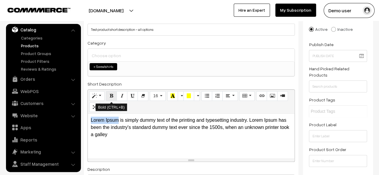
click at [111, 94] on icon "Bold (CTRL+B)" at bounding box center [111, 95] width 4 height 5
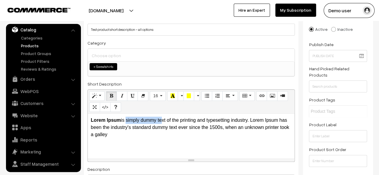
drag, startPoint x: 126, startPoint y: 118, endPoint x: 160, endPoint y: 123, distance: 33.8
click at [160, 123] on p "Lorem Ipsum is simply dummy text of the printing and typesetting industry. Lore…" at bounding box center [191, 128] width 201 height 22
click at [122, 98] on icon "Italic (CTRL+I)" at bounding box center [122, 95] width 4 height 5
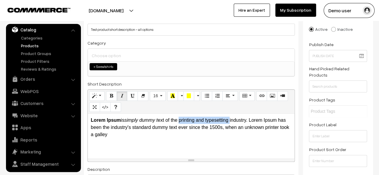
drag, startPoint x: 182, startPoint y: 122, endPoint x: 231, endPoint y: 124, distance: 49.5
click at [231, 124] on p "Lorem Ipsum is simply dummy t ext of the printing and typesetting industry. Lor…" at bounding box center [191, 128] width 201 height 22
click at [131, 96] on icon "Underline (CTRL+U)" at bounding box center [132, 95] width 4 height 5
click at [197, 140] on div "Lorem Ipsum is simply dummy t ext of the printing and typesetting industry. Lor…" at bounding box center [191, 136] width 207 height 45
drag, startPoint x: 251, startPoint y: 120, endPoint x: 279, endPoint y: 122, distance: 27.3
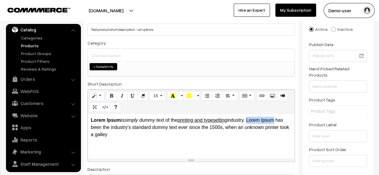
click at [279, 122] on p "Lorem Ipsum is simply dummy t ext of the printing and typesetting industry. Lor…" at bounding box center [191, 128] width 201 height 22
click at [179, 96] on button "More Color" at bounding box center [181, 96] width 6 height 10
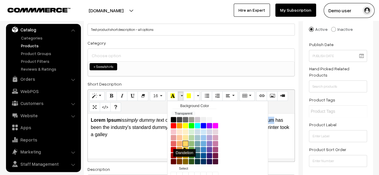
click at [186, 145] on button "Dandelion" at bounding box center [185, 144] width 6 height 6
click at [276, 130] on p "Lorem Ipsum is simply dummy t ext of the printing and typesetting industry. Lor…" at bounding box center [191, 128] width 201 height 22
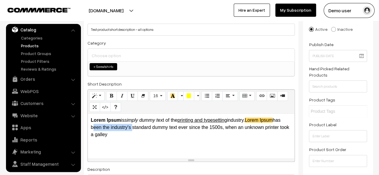
drag, startPoint x: 90, startPoint y: 128, endPoint x: 131, endPoint y: 128, distance: 40.4
click at [131, 128] on div "Lorem Ipsum is simply dummy t ext of the printing and typesetting industry. Lor…" at bounding box center [191, 136] width 207 height 45
click at [197, 98] on button "More Color" at bounding box center [197, 96] width 6 height 10
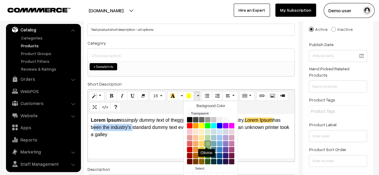
click at [205, 143] on button "Olivine" at bounding box center [208, 144] width 6 height 6
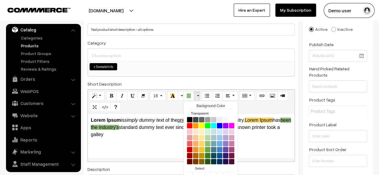
click at [157, 132] on p "Lorem Ipsum is simply dummy t ext of the printing and typesetting industry. Lor…" at bounding box center [191, 128] width 201 height 22
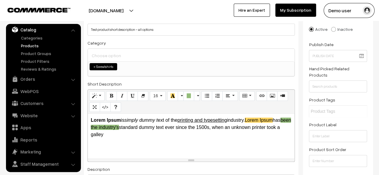
click at [164, 133] on p "Lorem Ipsum is simply dummy t ext of the printing and typesetting industry. Lor…" at bounding box center [191, 128] width 201 height 22
click at [172, 138] on div "Lorem Ipsum is simply dummy t ext of the printing and typesetting industry. Lor…" at bounding box center [191, 136] width 207 height 45
click at [159, 94] on button "16" at bounding box center [158, 96] width 16 height 10
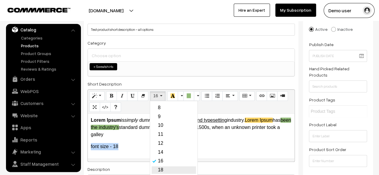
click at [161, 170] on link "18" at bounding box center [174, 170] width 44 height 7
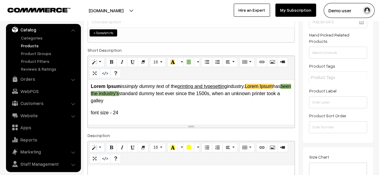
scroll to position [84, 0]
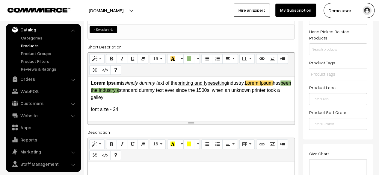
click at [126, 106] on p "font size - 24" at bounding box center [191, 109] width 201 height 7
click at [159, 61] on button "16" at bounding box center [158, 59] width 16 height 10
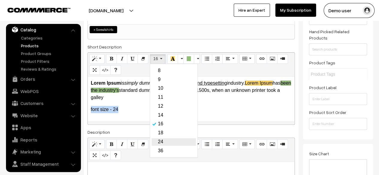
click at [161, 144] on link "24" at bounding box center [174, 141] width 44 height 7
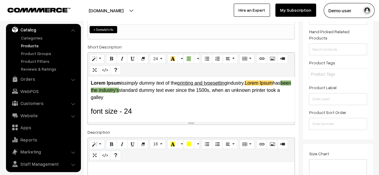
click at [181, 117] on div "Lorem Ipsum is simply dummy t ext of the printing and typesetting industry. Lor…" at bounding box center [191, 99] width 207 height 45
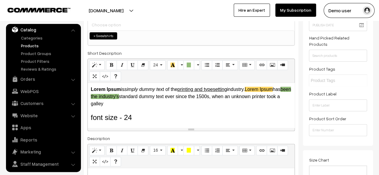
scroll to position [77, 0]
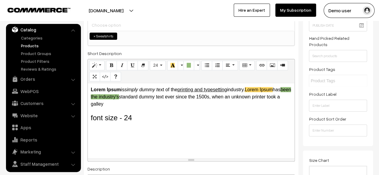
drag, startPoint x: 191, startPoint y: 130, endPoint x: 191, endPoint y: 160, distance: 29.7
click at [191, 160] on div "resize" at bounding box center [191, 160] width 207 height 3
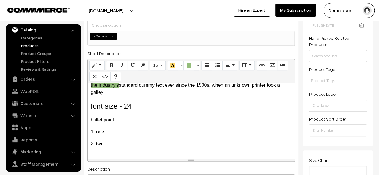
scroll to position [12, 0]
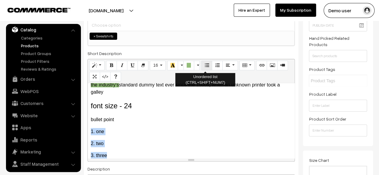
click at [207, 67] on icon "Unordered list (CTRL+SHIFT+NUM7)" at bounding box center [207, 65] width 4 height 5
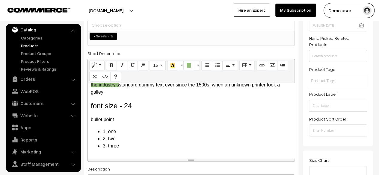
click at [182, 127] on div "Lorem Ipsum is simply dummy t ext of the printing and typesetting industry. Lor…" at bounding box center [191, 120] width 207 height 75
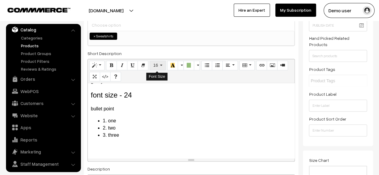
scroll to position [26, 0]
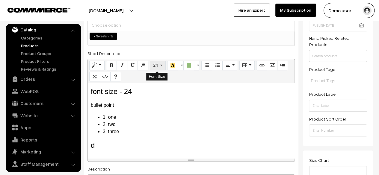
click at [160, 64] on button "24" at bounding box center [158, 66] width 16 height 10
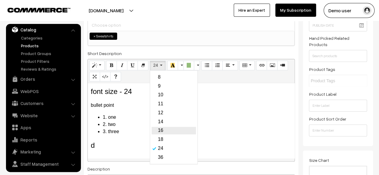
click at [164, 128] on link "16" at bounding box center [174, 130] width 44 height 7
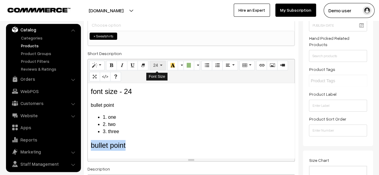
click at [159, 63] on button "24" at bounding box center [158, 66] width 16 height 10
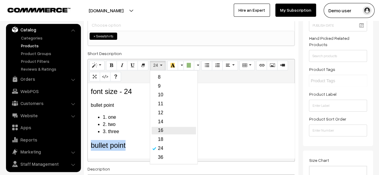
click at [164, 130] on link "16" at bounding box center [174, 130] width 44 height 7
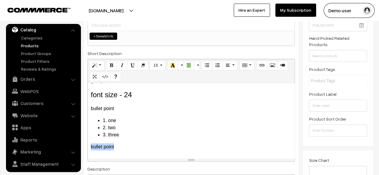
scroll to position [23, 0]
click at [131, 147] on p "bullet point" at bounding box center [191, 147] width 201 height 7
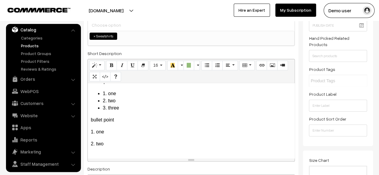
scroll to position [50, 0]
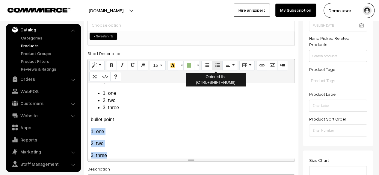
click at [218, 66] on button "Ordered list (CTRL+SHIFT+NUM8)" at bounding box center [217, 66] width 11 height 10
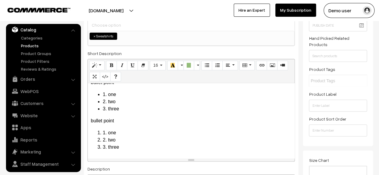
click at [170, 134] on li "1. one" at bounding box center [197, 132] width 189 height 7
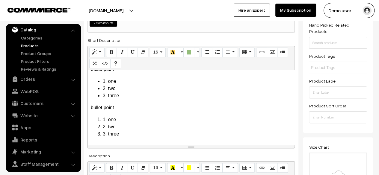
scroll to position [84, 0]
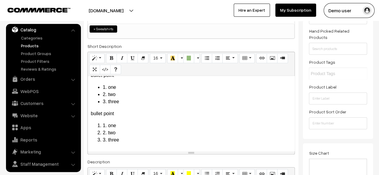
click at [173, 148] on div "Lorem Ipsum is simply dummy t ext of the printing and typesetting industry. Lor…" at bounding box center [191, 113] width 207 height 75
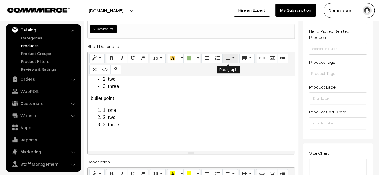
click at [228, 60] on button "Paragraph" at bounding box center [229, 59] width 15 height 10
click at [99, 141] on div "Lorem Ipsum is simply dummy t ext of the printing and typesetting industry. Lor…" at bounding box center [191, 113] width 207 height 75
click at [229, 57] on button "Paragraph" at bounding box center [229, 59] width 15 height 10
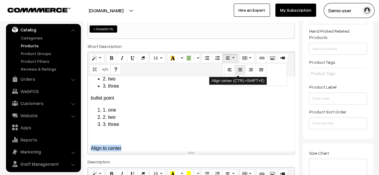
click at [240, 71] on button "Align center (CTRL+SHIFT+E)" at bounding box center [240, 70] width 11 height 10
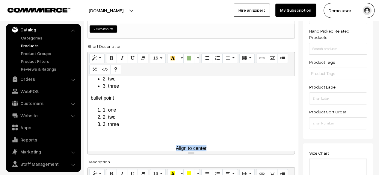
click at [223, 146] on p "Align to center" at bounding box center [191, 148] width 201 height 7
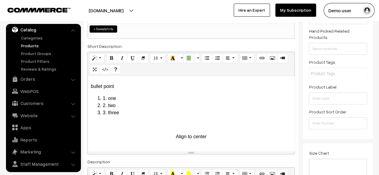
scroll to position [77, 0]
click at [234, 58] on button "Paragraph" at bounding box center [229, 59] width 15 height 10
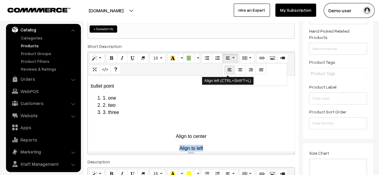
click at [227, 68] on icon "Align left (CTRL+SHIFT+L)" at bounding box center [229, 69] width 4 height 5
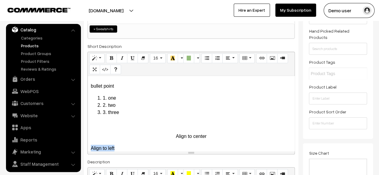
click at [222, 146] on p "Align to left" at bounding box center [191, 148] width 201 height 7
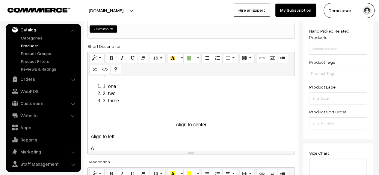
scroll to position [89, 0]
click at [228, 59] on button "Paragraph" at bounding box center [229, 59] width 15 height 10
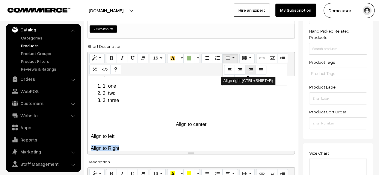
click at [249, 72] on icon "Align right (CTRL+SHIFT+R)" at bounding box center [250, 69] width 4 height 5
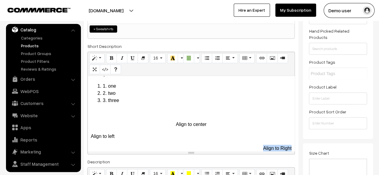
click at [199, 145] on p "Align to Right" at bounding box center [191, 148] width 201 height 7
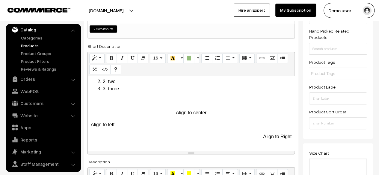
scroll to position [112, 0]
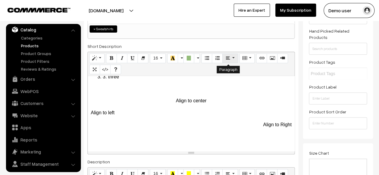
click at [232, 61] on button "Paragraph" at bounding box center [229, 59] width 15 height 10
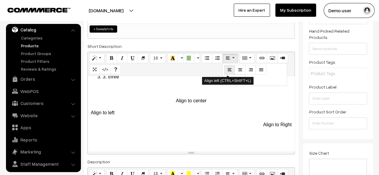
click at [231, 71] on button "Align left (CTRL+SHIFT+L)" at bounding box center [229, 70] width 11 height 10
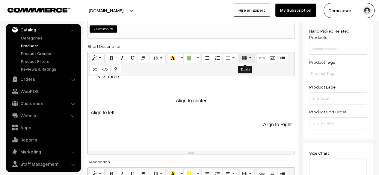
click at [247, 55] on button "Table" at bounding box center [246, 59] width 15 height 10
click at [253, 80] on div "Table" at bounding box center [268, 92] width 54 height 54
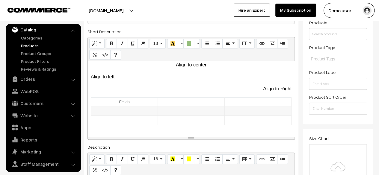
scroll to position [99, 0]
click at [239, 99] on td at bounding box center [258, 102] width 67 height 9
click at [150, 114] on td at bounding box center [124, 111] width 67 height 9
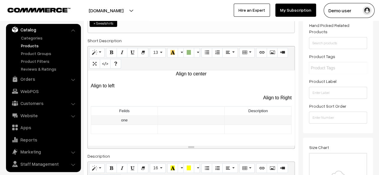
scroll to position [84, 0]
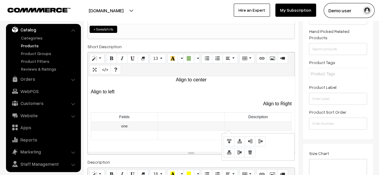
click at [250, 123] on td at bounding box center [258, 126] width 67 height 9
click at [145, 140] on div "Lorem Ipsum is simply dummy t ext of the printing and typesetting industry. Lor…" at bounding box center [191, 113] width 207 height 75
click at [140, 136] on td "t" at bounding box center [124, 135] width 67 height 9
click at [206, 135] on td at bounding box center [191, 135] width 67 height 9
click at [126, 148] on p at bounding box center [191, 148] width 201 height 7
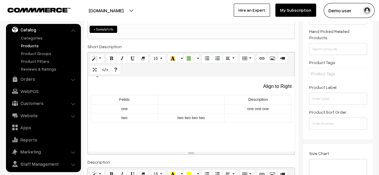
scroll to position [151, 0]
drag, startPoint x: 115, startPoint y: 98, endPoint x: 129, endPoint y: 98, distance: 14.7
click at [129, 98] on td "Feilds" at bounding box center [124, 99] width 67 height 9
click at [112, 57] on icon "Bold (CTRL+B)" at bounding box center [111, 58] width 4 height 5
click at [250, 101] on td "Description" at bounding box center [258, 99] width 67 height 9
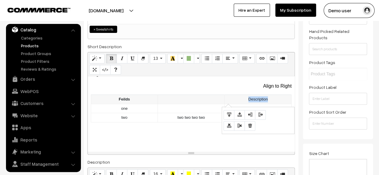
click at [250, 101] on td "Description" at bounding box center [258, 99] width 67 height 9
click at [111, 54] on button "Bold (CTRL+B)" at bounding box center [111, 59] width 11 height 10
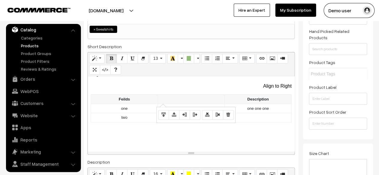
click at [169, 101] on td at bounding box center [191, 99] width 67 height 9
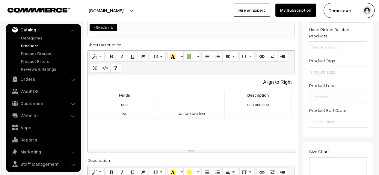
scroll to position [86, 0]
click at [243, 113] on td at bounding box center [258, 113] width 67 height 9
click at [180, 133] on div "Lorem Ipsum is simply dummy t ext of the printing and typesetting industry. Lor…" at bounding box center [191, 112] width 207 height 75
click at [184, 93] on td at bounding box center [191, 95] width 67 height 9
click at [206, 106] on td at bounding box center [191, 104] width 67 height 9
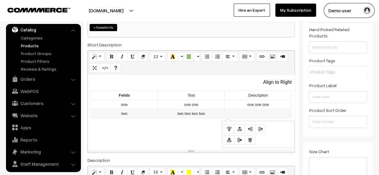
click at [250, 113] on td at bounding box center [258, 113] width 67 height 9
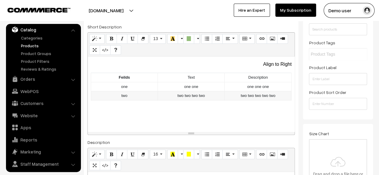
scroll to position [105, 0]
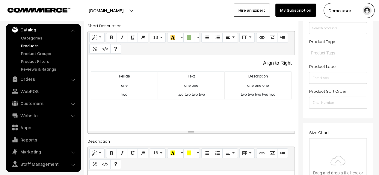
click at [179, 117] on p at bounding box center [191, 119] width 201 height 7
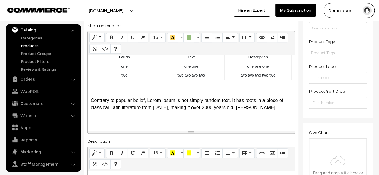
scroll to position [172, 0]
click at [112, 33] on button "Bold (CTRL+B)" at bounding box center [111, 38] width 11 height 10
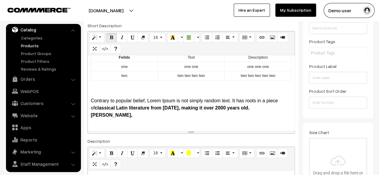
click at [179, 97] on p "Contrary to popular belief, Lorem Ipsum is not simply random text. It has roots…" at bounding box center [191, 108] width 201 height 22
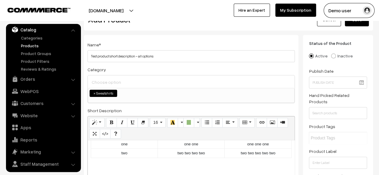
scroll to position [0, 0]
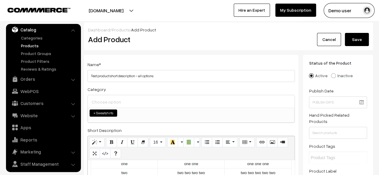
click at [363, 40] on button "Save" at bounding box center [357, 39] width 24 height 13
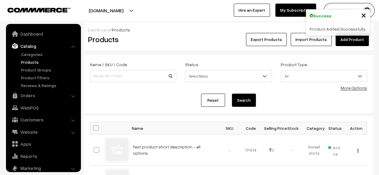
scroll to position [16, 0]
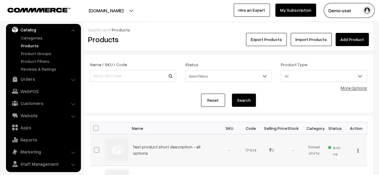
click at [156, 152] on td "Test product short description - all options" at bounding box center [174, 149] width 90 height 31
click at [161, 150] on link "Test product short description - all options" at bounding box center [167, 149] width 68 height 11
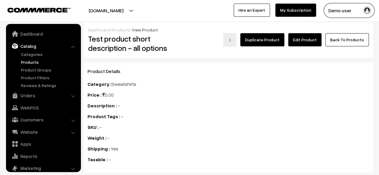
scroll to position [16, 0]
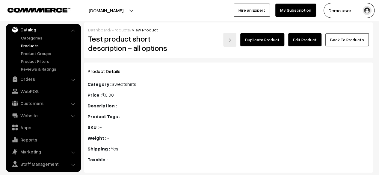
click at [306, 40] on link "Edit Product" at bounding box center [304, 39] width 33 height 13
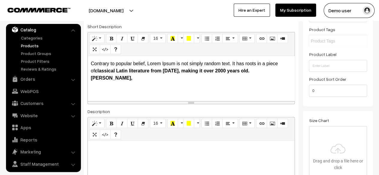
scroll to position [123, 0]
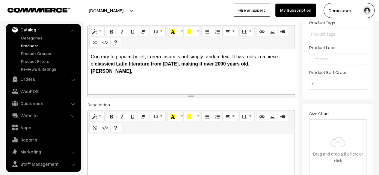
click at [187, 84] on p at bounding box center [191, 83] width 201 height 7
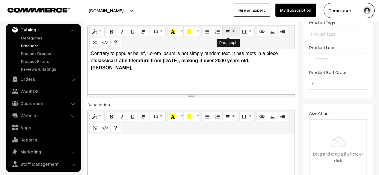
click at [228, 31] on button "Paragraph" at bounding box center [229, 32] width 15 height 10
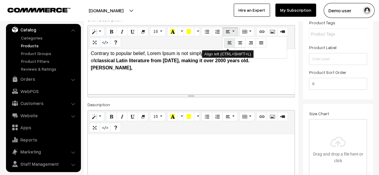
click at [227, 42] on icon "Align left (CTRL+SHIFT+L)" at bounding box center [229, 42] width 4 height 5
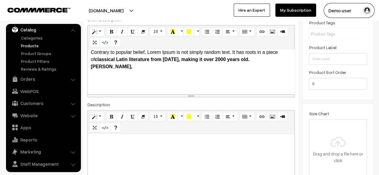
scroll to position [214, 0]
click at [259, 29] on icon "Link (CTRL+K)" at bounding box center [261, 31] width 4 height 5
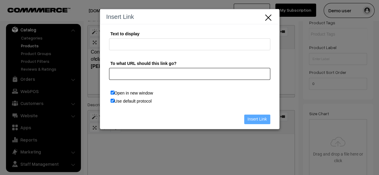
paste input "https://preproduction.commmerce.com/products/test-product-short-description-all…"
type input "https://preproduction.commmerce.com/products/test-product-short-description-all…"
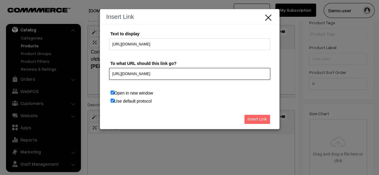
type input "https://preproduction.commmerce.com/products/test-product-short-description-all…"
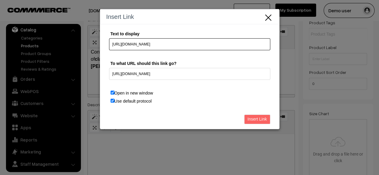
click at [201, 44] on input "https://preproduction.commmerce.com/products/test-product-short-description-all…" at bounding box center [189, 44] width 161 height 12
type input "product short description"
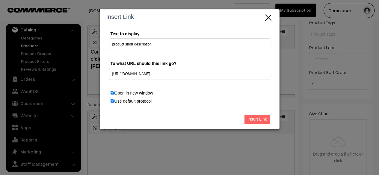
click at [250, 119] on input "Insert Link" at bounding box center [257, 120] width 26 height 10
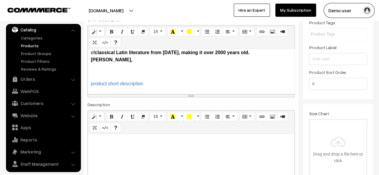
scroll to position [221, 0]
click at [195, 84] on p "product short description" at bounding box center [191, 83] width 201 height 7
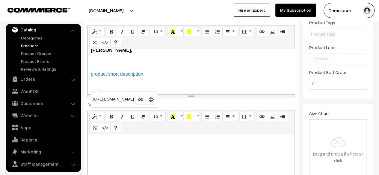
scroll to position [234, 0]
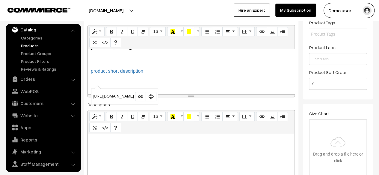
click at [255, 74] on p "product short description" at bounding box center [191, 71] width 201 height 7
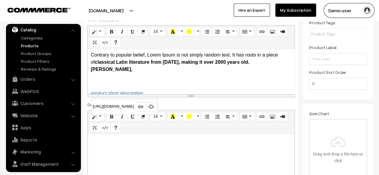
click at [241, 55] on p "Contrary to popular belief, Lorem Ipsum is not simply random text. It has roots…" at bounding box center [191, 63] width 201 height 22
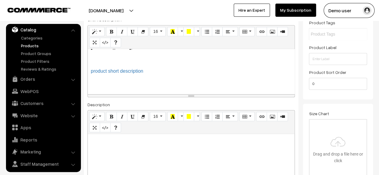
click at [166, 72] on p "product short description" at bounding box center [191, 71] width 201 height 7
click at [270, 30] on icon "Picture" at bounding box center [272, 31] width 4 height 5
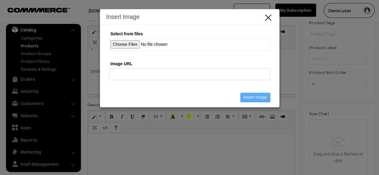
click at [131, 42] on input "Select from files" at bounding box center [189, 44] width 161 height 12
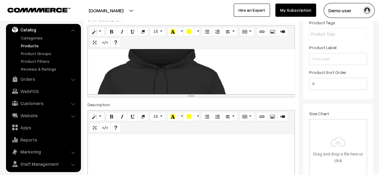
scroll to position [268, 0]
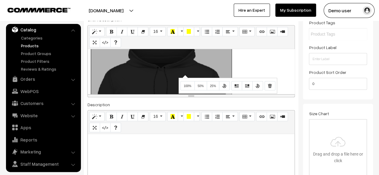
click at [184, 75] on div "Normal Quote Code Header 1 Header 2 Header 3 Header 4 Header 5 Header 6 16 8 9 …" at bounding box center [190, 61] width 207 height 72
click at [213, 85] on span "25%" at bounding box center [213, 85] width 6 height 3
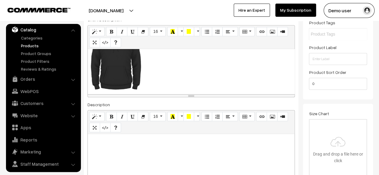
scroll to position [290, 0]
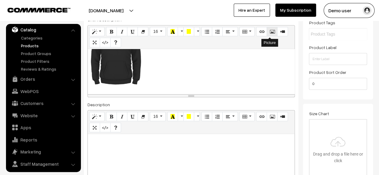
click at [270, 32] on icon "Picture" at bounding box center [272, 31] width 4 height 5
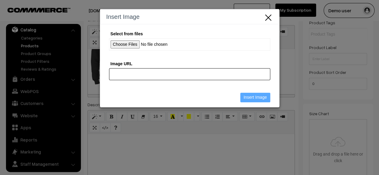
paste input "data:image/jpeg;base64,/9j/4AAQSkZJRgABAQAAAQABAAD/2wCEAAkGBxISEhISEhIVFRUVFRAV…"
type input "data:image/jpeg;base64,/9j/4AAQSkZJRgABAQAAAQABAAD/2wCEAAkGBxISEhISEhIVFRUVFRAV…"
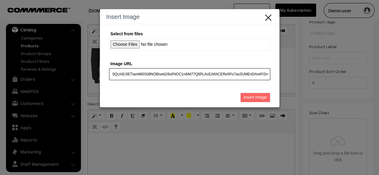
scroll to position [0, 0]
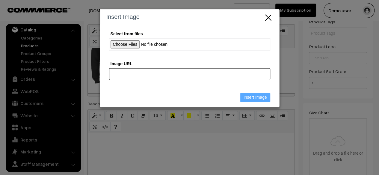
paste input "https://cdn.commmerce.com/uploads/preproduction/productImages/full/31733925591-…"
type input "https://cdn.commmerce.com/uploads/preproduction/productImages/full/31733925591-…"
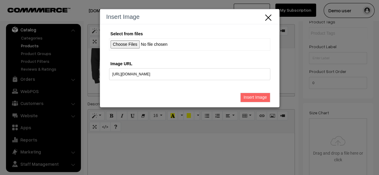
scroll to position [0, 0]
click at [249, 97] on input "Insert Image" at bounding box center [255, 98] width 30 height 10
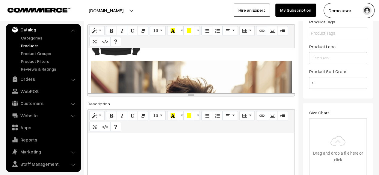
scroll to position [319, 0]
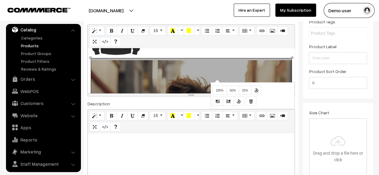
click at [216, 79] on div "Normal Quote Code Header 1 Header 2 Header 3 Header 4 Header 5 Header 6 16 8 9 …" at bounding box center [190, 60] width 207 height 72
click at [244, 89] on span "25%" at bounding box center [245, 90] width 6 height 3
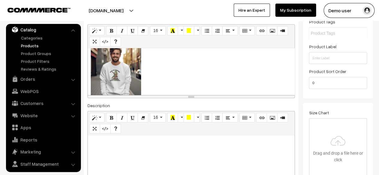
scroll to position [330, 0]
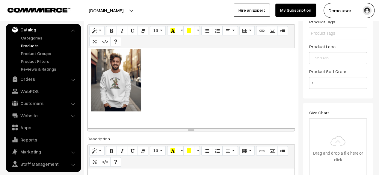
drag, startPoint x: 190, startPoint y: 94, endPoint x: 193, endPoint y: 129, distance: 35.5
click at [193, 129] on div "resize" at bounding box center [191, 129] width 207 height 3
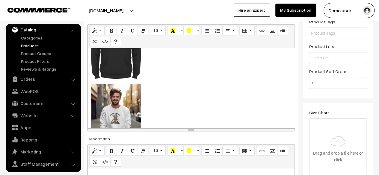
scroll to position [294, 0]
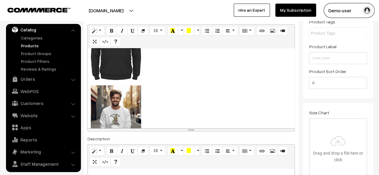
click at [157, 81] on div "Lorem Ipsum is simply dummy t ext of the printing and typesetting industry. Lor…" at bounding box center [191, 88] width 207 height 80
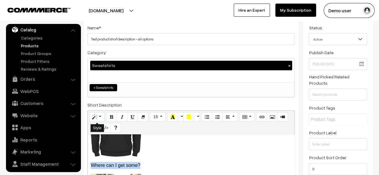
scroll to position [37, 0]
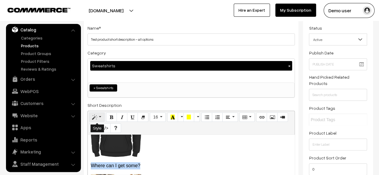
click at [97, 116] on button "Style" at bounding box center [96, 118] width 15 height 10
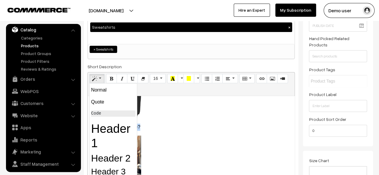
scroll to position [79, 0]
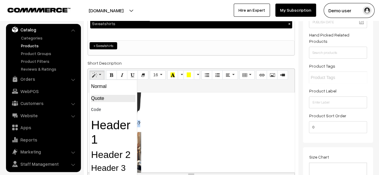
click at [100, 100] on blockquote "Quote" at bounding box center [113, 98] width 44 height 7
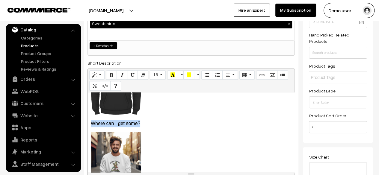
click at [136, 125] on blockquote "Where can I get some?" at bounding box center [191, 123] width 201 height 7
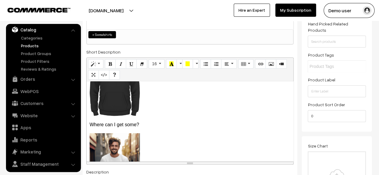
scroll to position [342, 0]
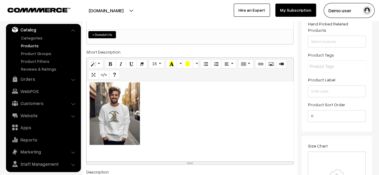
click at [171, 145] on div "Lorem Ipsum is simply dummy t ext of the printing and typesetting industry. Lor…" at bounding box center [190, 121] width 207 height 80
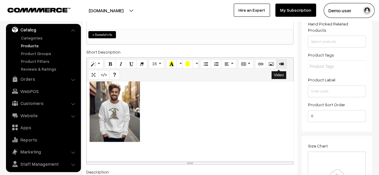
click at [281, 65] on button "Video" at bounding box center [281, 64] width 11 height 10
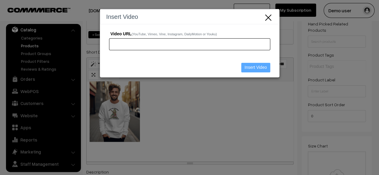
paste input "https://www.youtube.com/watch?v=AXn2XVLf7d0"
type input "https://www.youtube.com/watch?v=AXn2XVLf7d0"
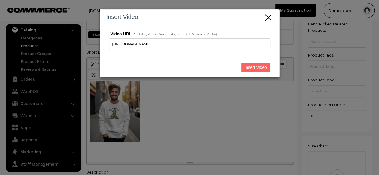
click at [250, 64] on input "Insert Video" at bounding box center [255, 68] width 29 height 10
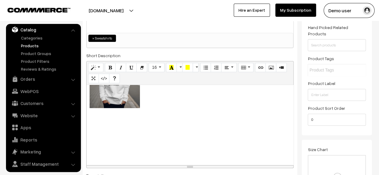
scroll to position [0, 0]
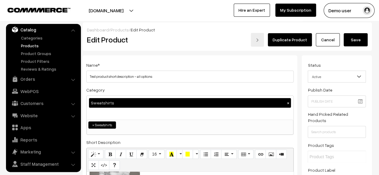
click at [358, 42] on button "Save" at bounding box center [356, 39] width 24 height 13
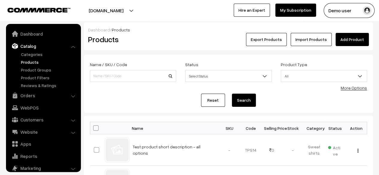
scroll to position [16, 0]
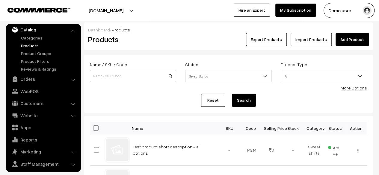
click at [347, 40] on link "Add Product" at bounding box center [351, 39] width 33 height 13
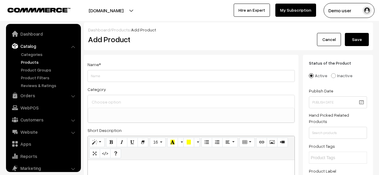
select select
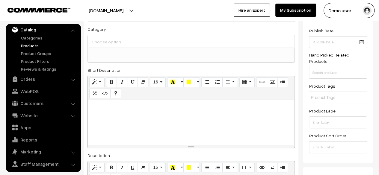
scroll to position [60, 0]
click at [158, 72] on div "Short Description Normal Quote Code Header 1 Header 2 Header 3 Header 4 Header …" at bounding box center [190, 108] width 207 height 82
